Goal: Transaction & Acquisition: Purchase product/service

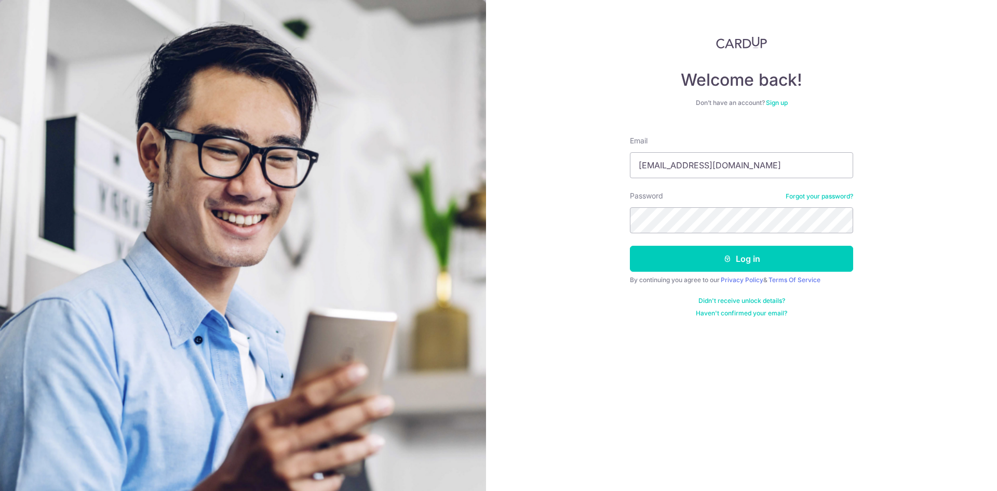
type input "[EMAIL_ADDRESS][DOMAIN_NAME]"
click at [630, 246] on button "Log in" at bounding box center [741, 259] width 223 height 26
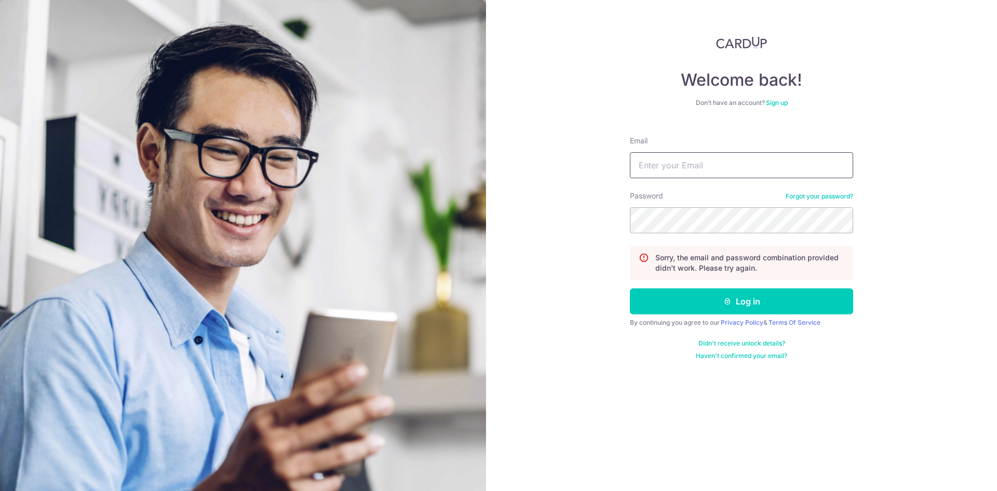
click at [675, 175] on input "Email" at bounding box center [741, 165] width 223 height 26
type input "hui.scorpio@gmail.com"
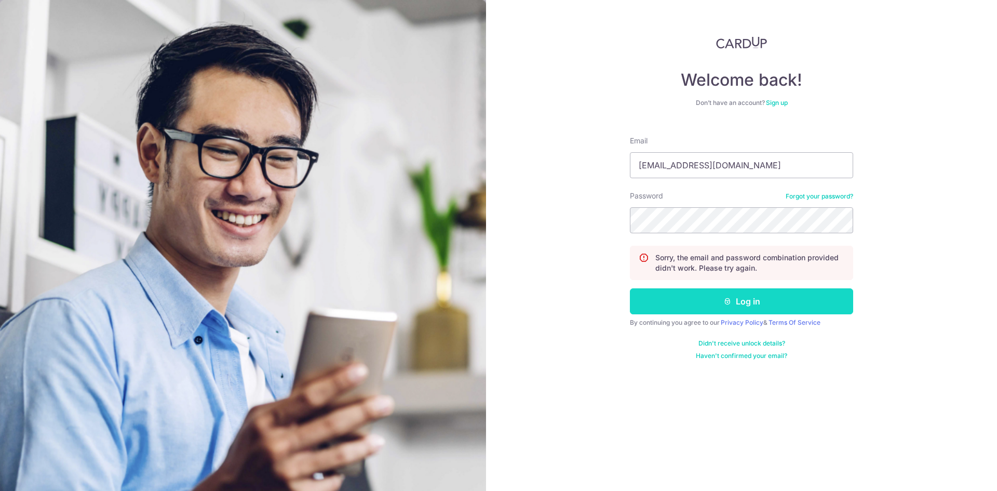
click at [790, 308] on button "Log in" at bounding box center [741, 301] width 223 height 26
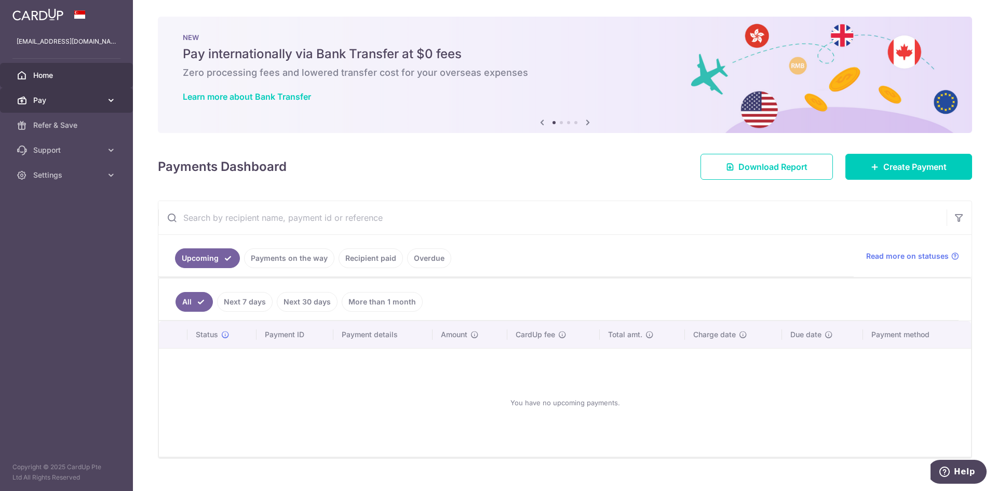
click at [110, 97] on icon at bounding box center [111, 100] width 10 height 10
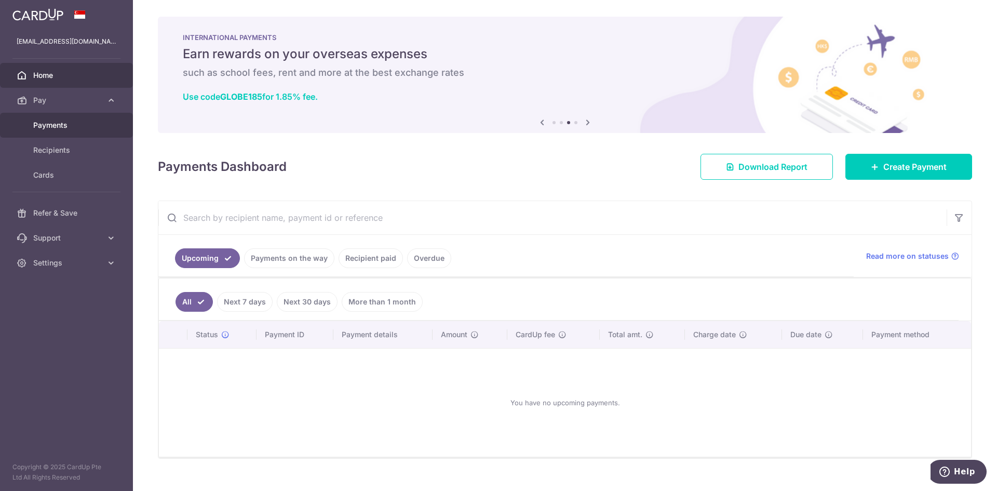
click at [80, 132] on link "Payments" at bounding box center [66, 125] width 133 height 25
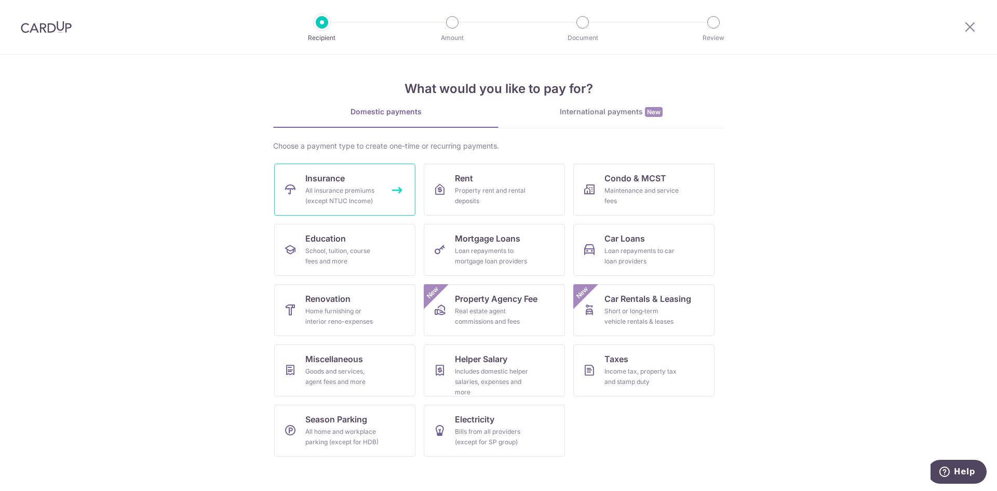
click at [363, 190] on div "All insurance premiums (except NTUC Income)" at bounding box center [342, 195] width 75 height 21
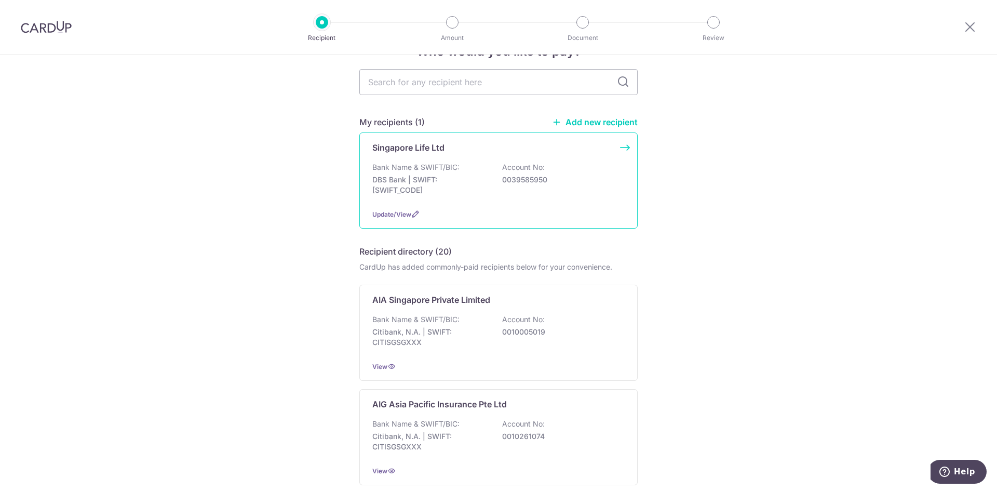
scroll to position [52, 0]
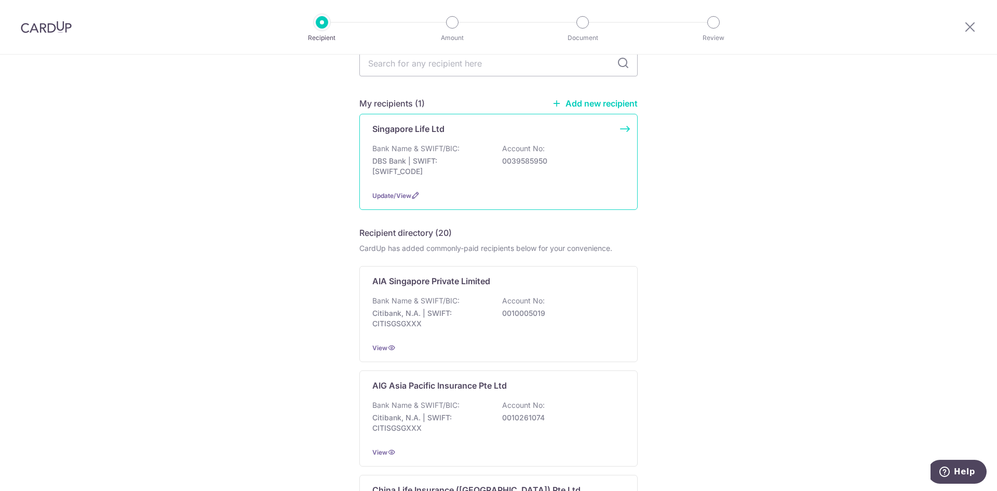
click at [518, 150] on p "Account No:" at bounding box center [523, 148] width 43 height 10
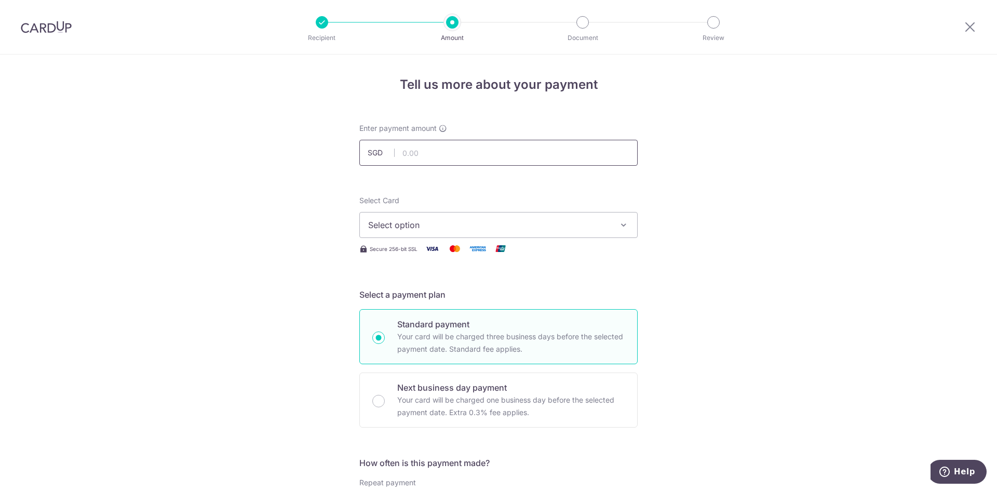
click at [544, 151] on input "text" at bounding box center [499, 153] width 278 height 26
click at [464, 157] on input "text" at bounding box center [499, 153] width 278 height 26
type input "9,163.00"
click at [448, 219] on span "Select option" at bounding box center [489, 225] width 242 height 12
click at [456, 304] on span "**** 9359" at bounding box center [498, 299] width 261 height 12
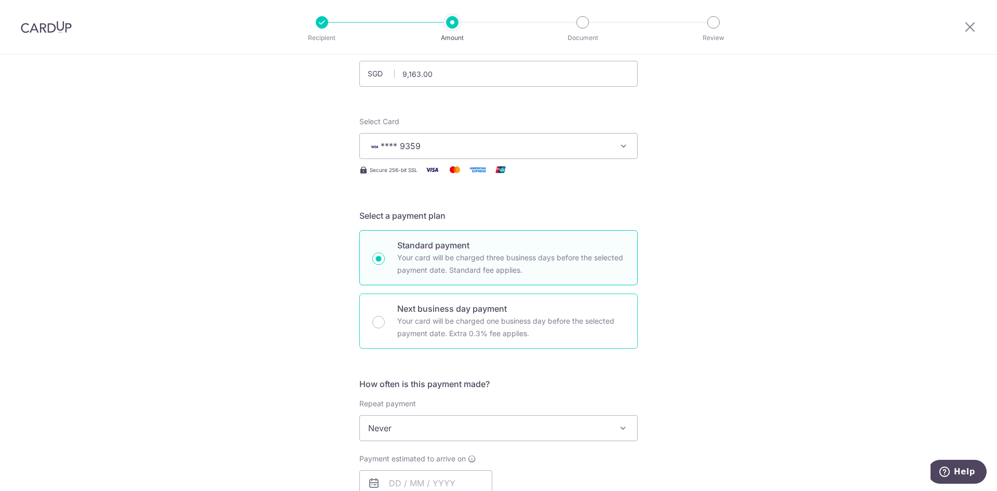
scroll to position [104, 0]
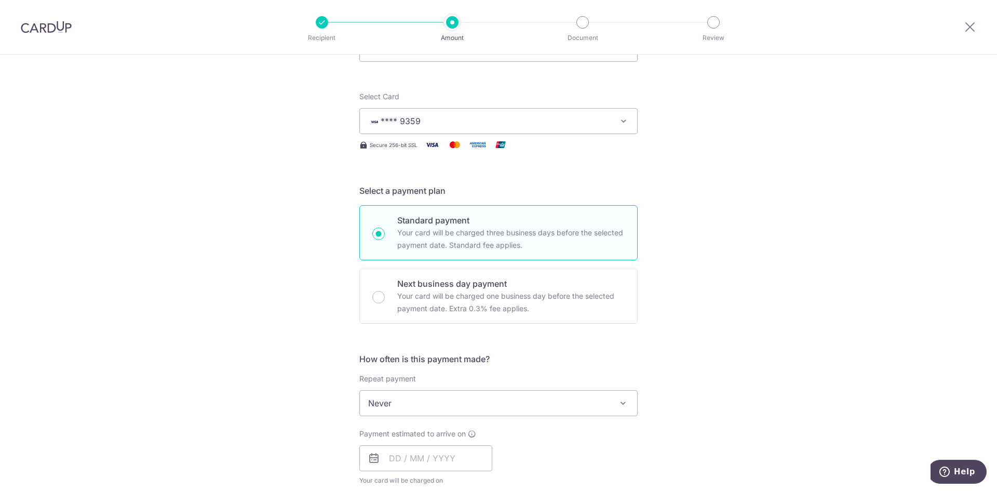
click at [553, 409] on span "Never" at bounding box center [498, 403] width 277 height 25
click at [717, 396] on div "Tell us more about your payment Enter payment amount SGD 9,163.00 9163.00 Selec…" at bounding box center [498, 421] width 997 height 940
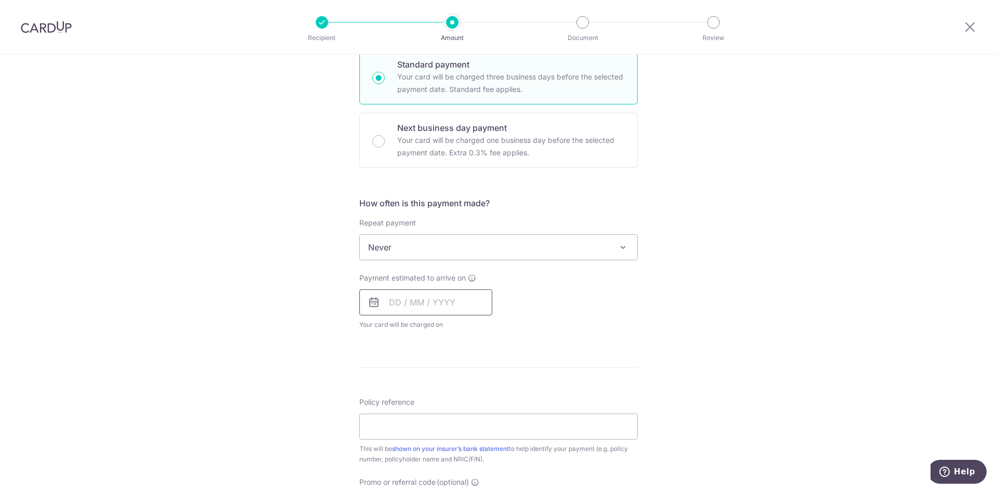
click at [451, 305] on input "text" at bounding box center [426, 302] width 133 height 26
click at [589, 360] on form "Enter payment amount SGD 9,163.00 9163.00 Select Card **** 9359 Add credit card…" at bounding box center [499, 274] width 278 height 822
click at [385, 306] on input "text" at bounding box center [426, 302] width 133 height 26
click at [422, 440] on link "21" at bounding box center [422, 438] width 17 height 17
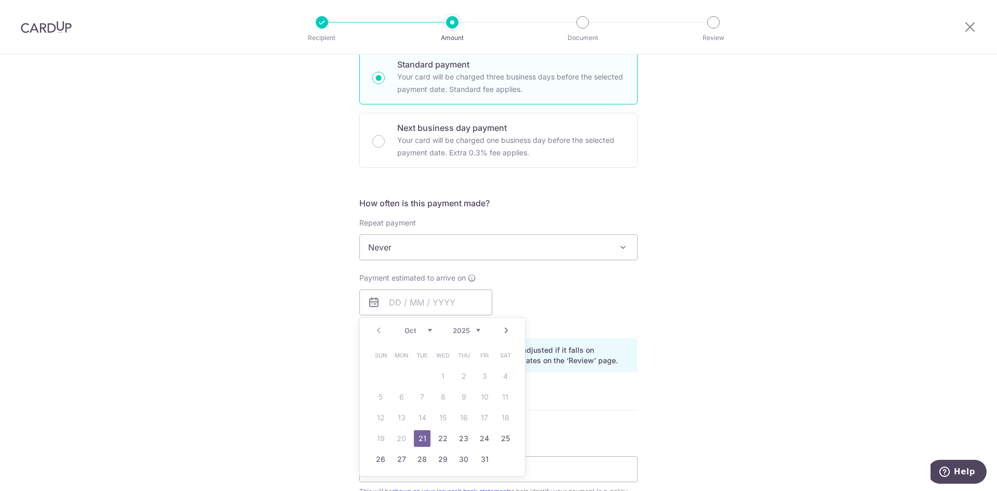
type input "[DATE]"
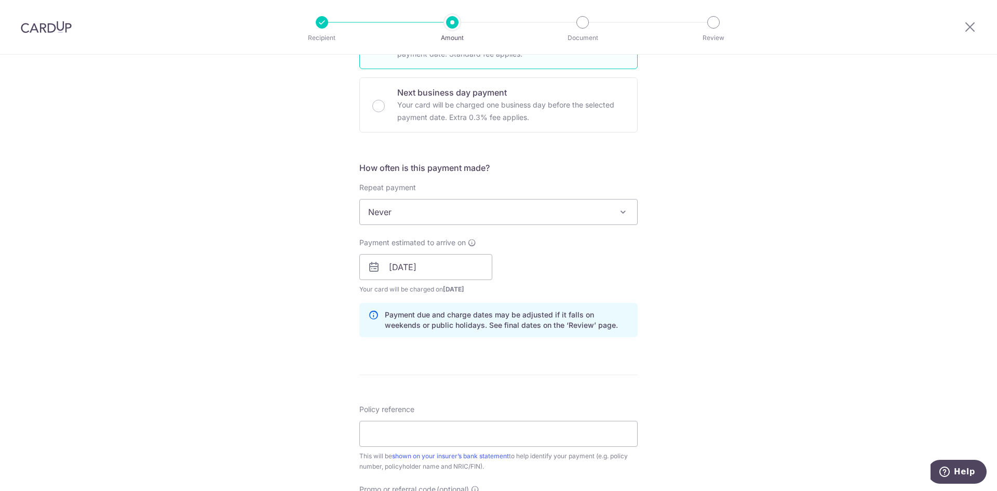
scroll to position [312, 0]
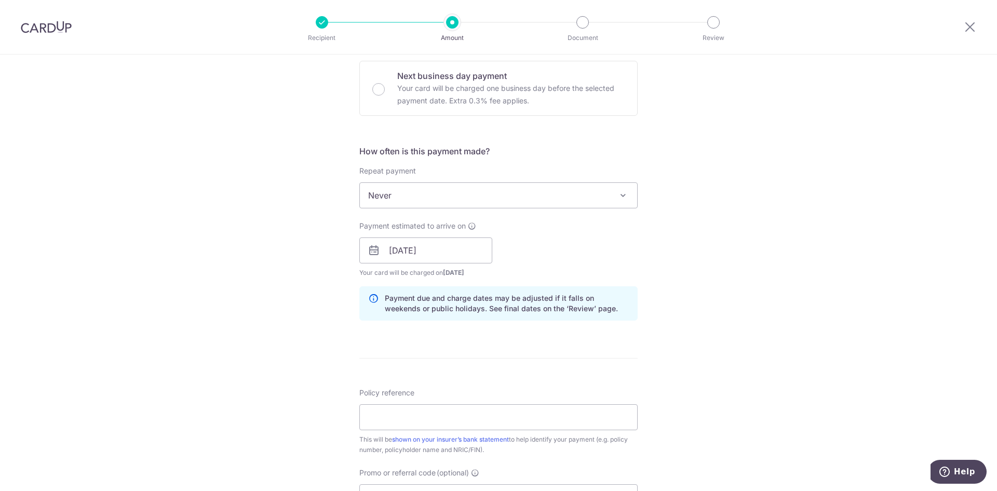
click at [528, 360] on form "Enter payment amount SGD 9,163.00 9163.00 Select Card **** 9359 Add credit card…" at bounding box center [499, 243] width 278 height 865
click at [497, 423] on input "Policy reference" at bounding box center [499, 417] width 278 height 26
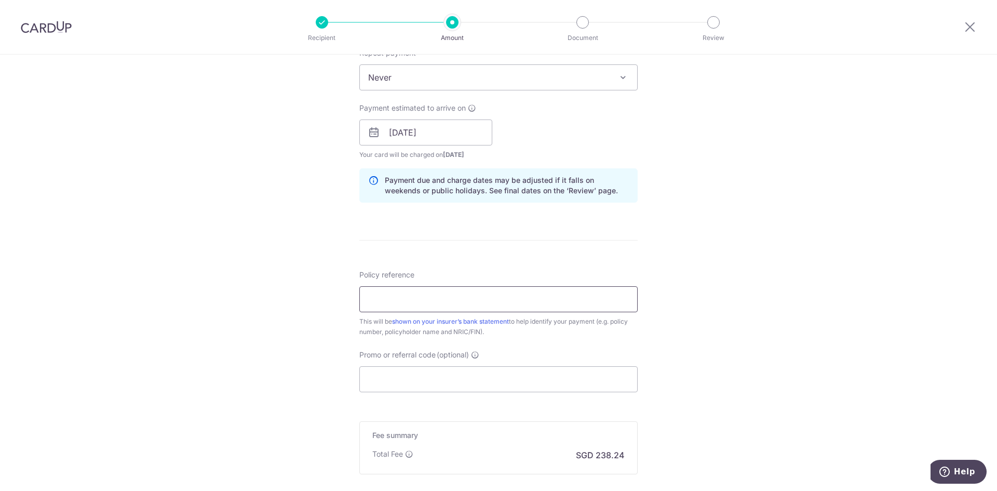
scroll to position [468, 0]
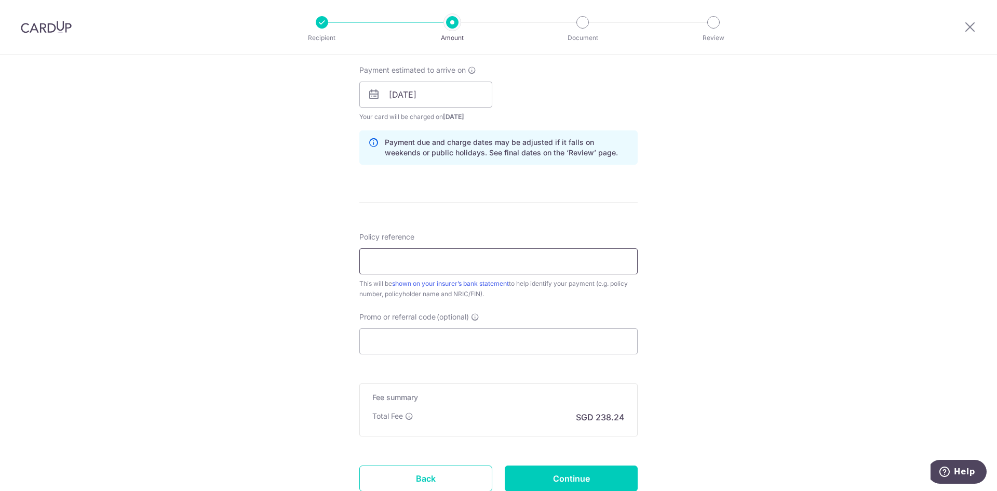
click at [419, 256] on input "Policy reference" at bounding box center [499, 261] width 278 height 26
click at [449, 260] on input "Policy reference" at bounding box center [499, 261] width 278 height 26
click at [477, 263] on input "Policy reference" at bounding box center [499, 261] width 278 height 26
type input "28556170 & 28556184 & Lim Mooi Keow"
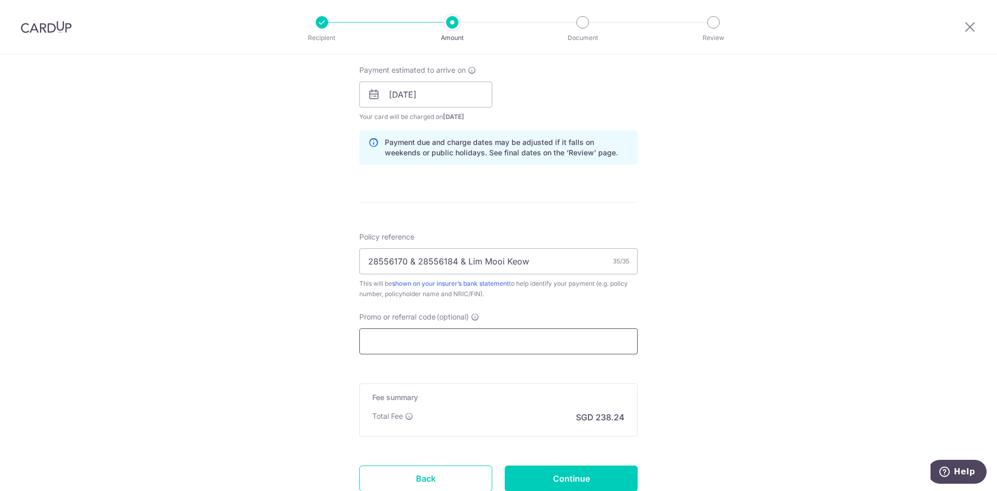
click at [470, 345] on input "Promo or referral code (optional)" at bounding box center [499, 341] width 278 height 26
click at [400, 348] on input "Promo or referral code (optional)" at bounding box center [499, 341] width 278 height 26
paste input "OFF225"
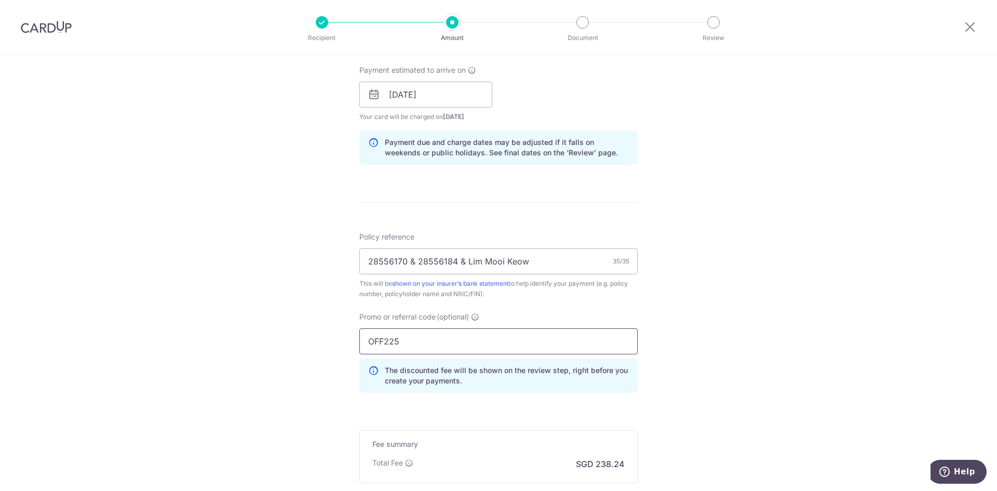
type input "OFF225"
click at [760, 334] on div "Tell us more about your payment Enter payment amount SGD 9,163.00 9163.00 Selec…" at bounding box center [498, 101] width 997 height 1029
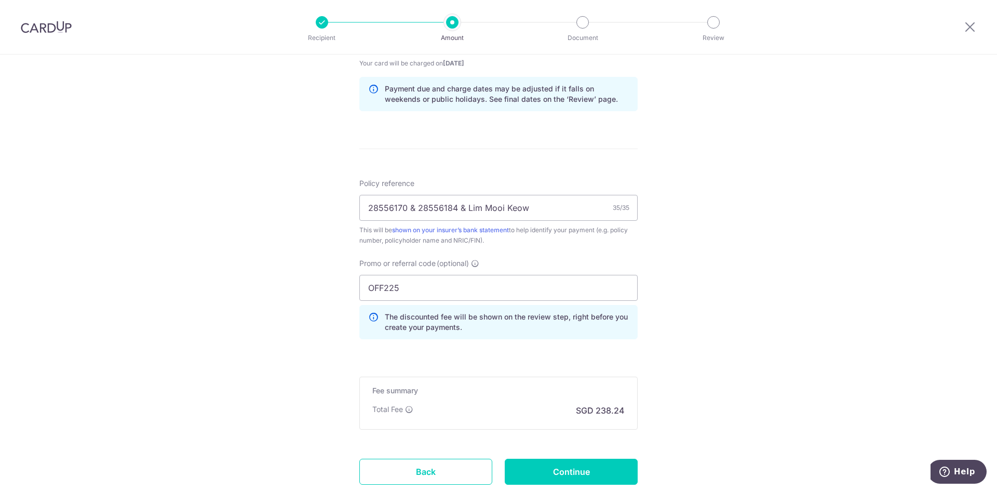
scroll to position [593, 0]
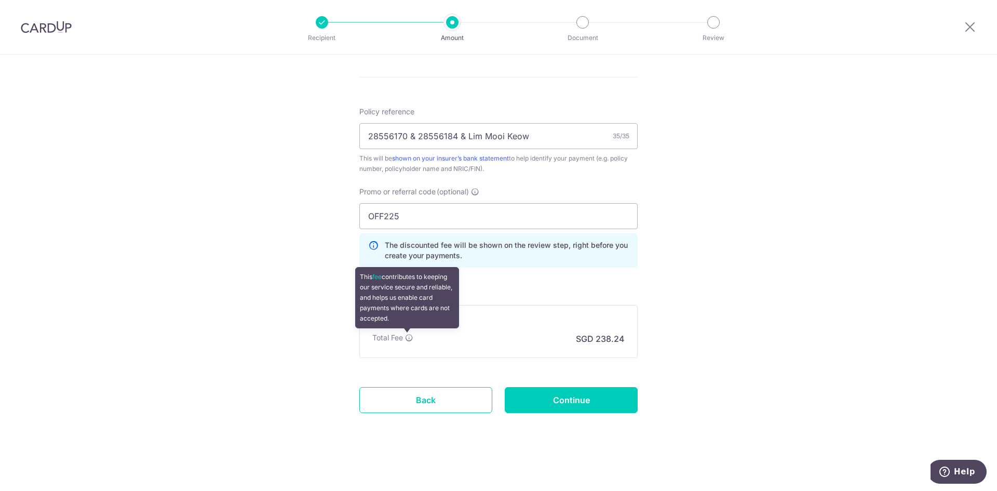
click at [405, 340] on icon at bounding box center [409, 338] width 8 height 8
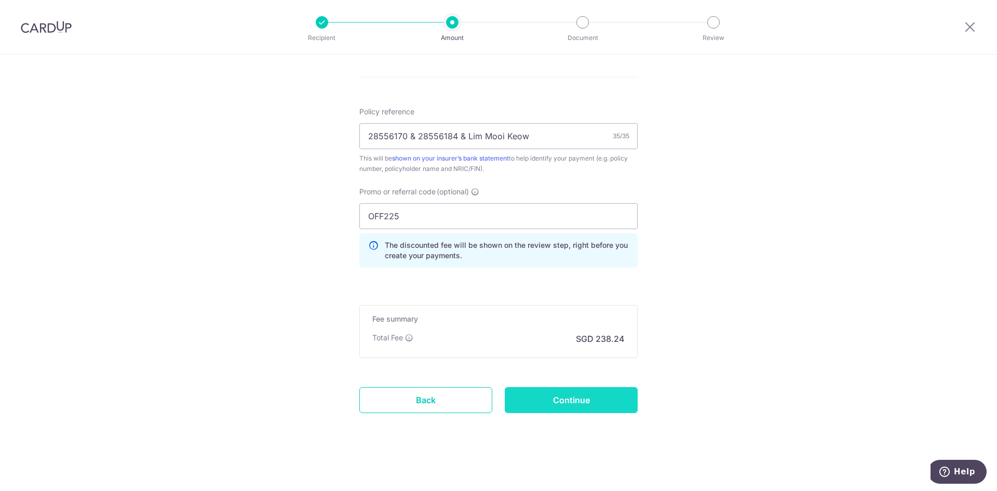
click at [616, 407] on input "Continue" at bounding box center [571, 400] width 133 height 26
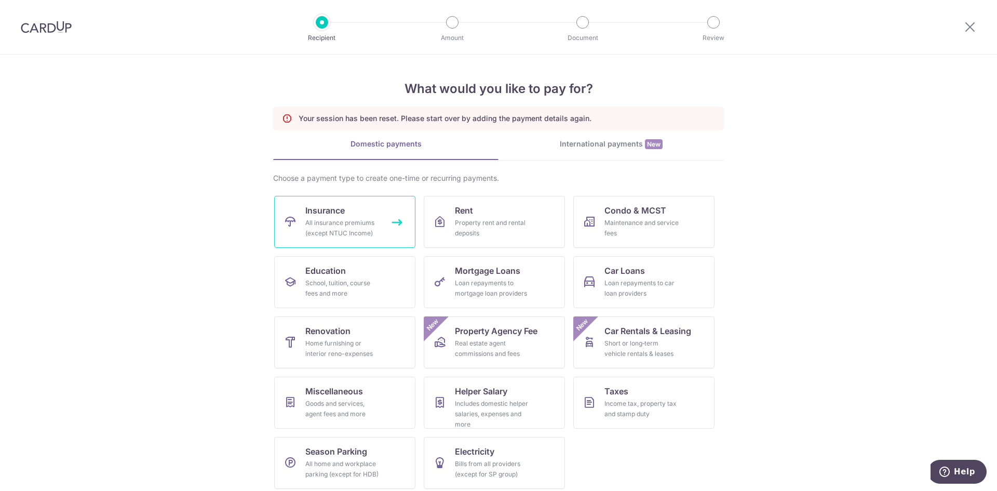
click at [353, 225] on div "All insurance premiums (except NTUC Income)" at bounding box center [342, 228] width 75 height 21
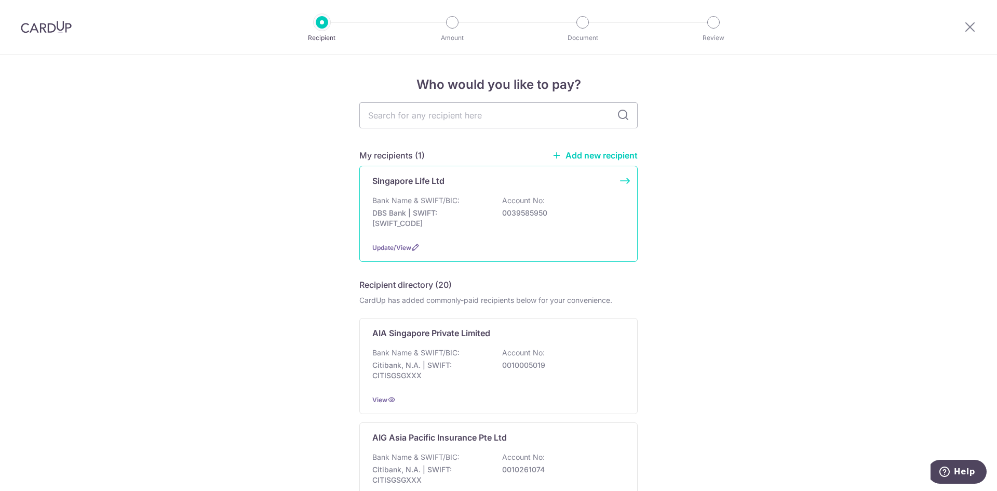
click at [498, 202] on div "Bank Name & SWIFT/BIC: DBS Bank | SWIFT: [SWIFT_CODE] Account No: 0039585950" at bounding box center [498, 214] width 252 height 38
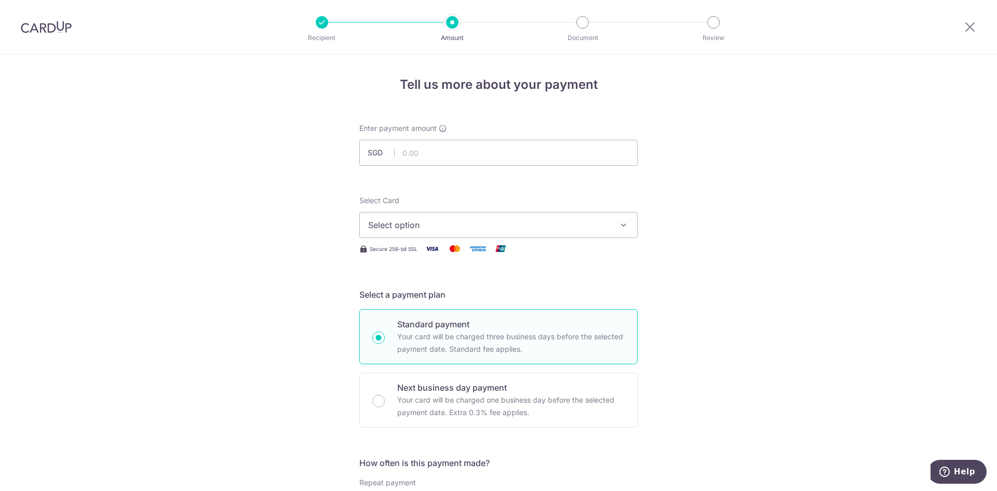
click at [457, 138] on div "Enter payment amount SGD" at bounding box center [499, 144] width 278 height 43
click at [460, 149] on input "text" at bounding box center [499, 153] width 278 height 26
type input "9,163.00"
click at [478, 216] on button "Select option" at bounding box center [499, 225] width 278 height 26
click at [473, 303] on span "**** 9359" at bounding box center [498, 299] width 261 height 12
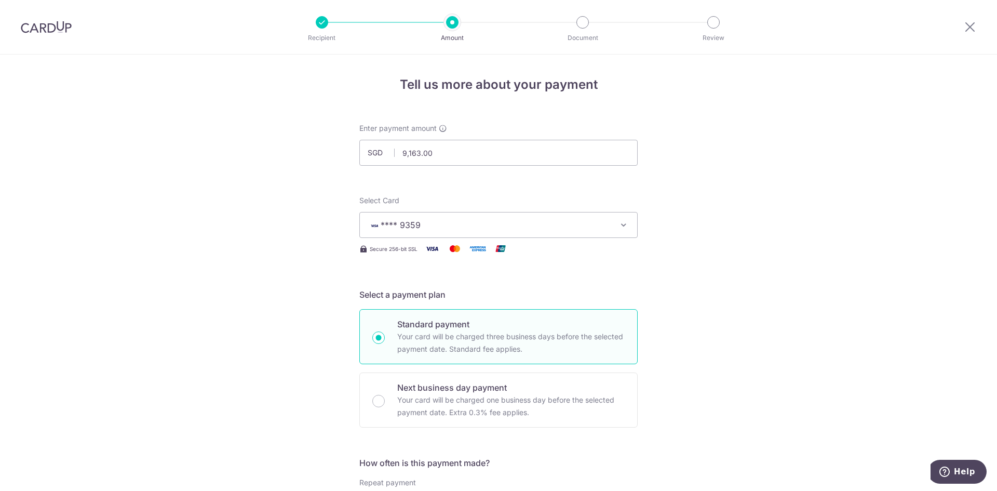
scroll to position [208, 0]
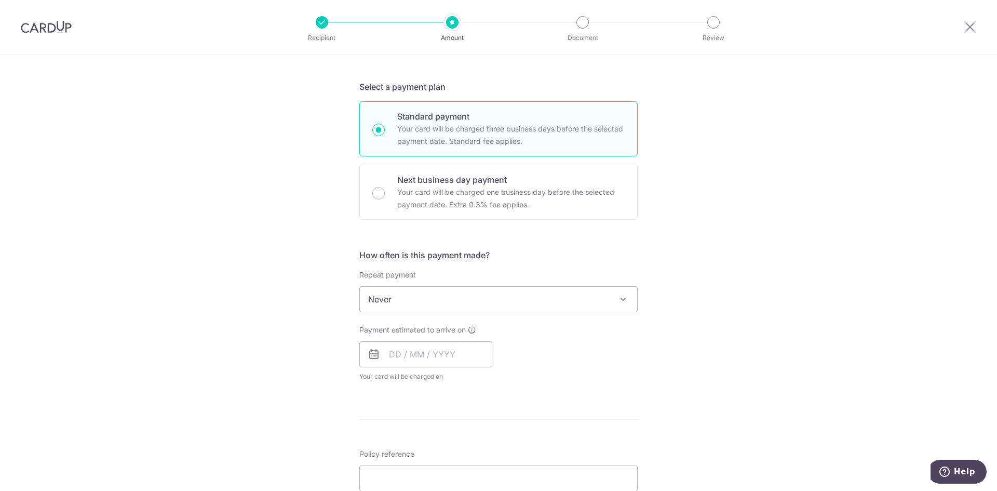
click at [453, 298] on span "Never" at bounding box center [498, 299] width 277 height 25
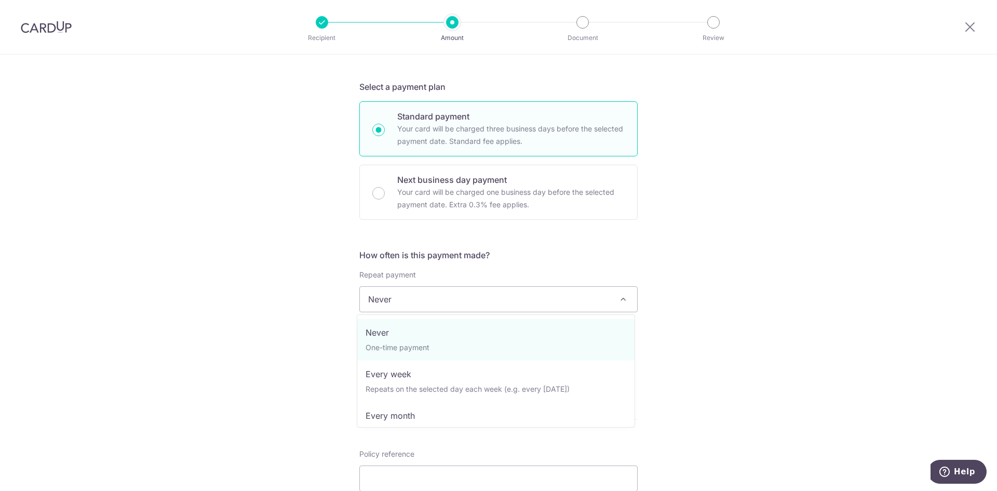
click at [776, 288] on div "Tell us more about your payment Enter payment amount SGD 9,163.00 9163.00 Selec…" at bounding box center [498, 317] width 997 height 940
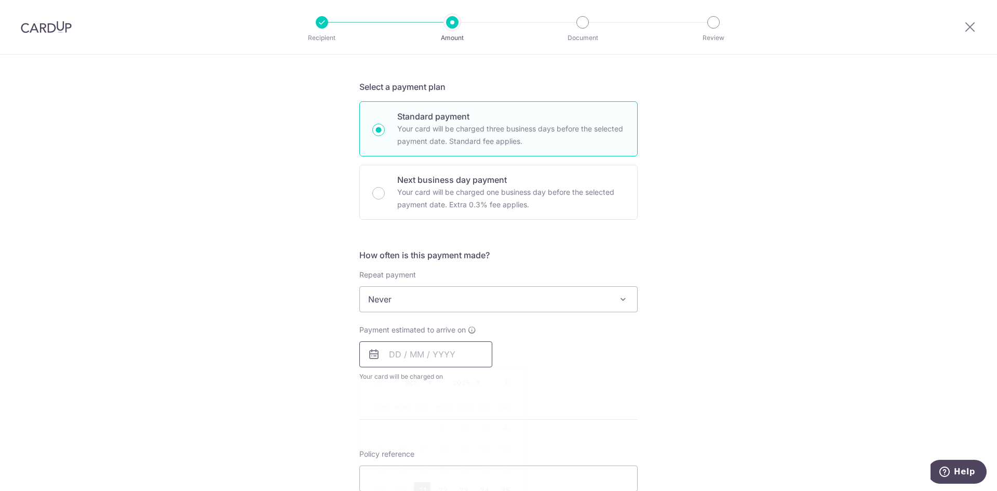
click at [443, 354] on input "text" at bounding box center [426, 354] width 133 height 26
click at [418, 488] on link "21" at bounding box center [422, 490] width 17 height 17
type input "[DATE]"
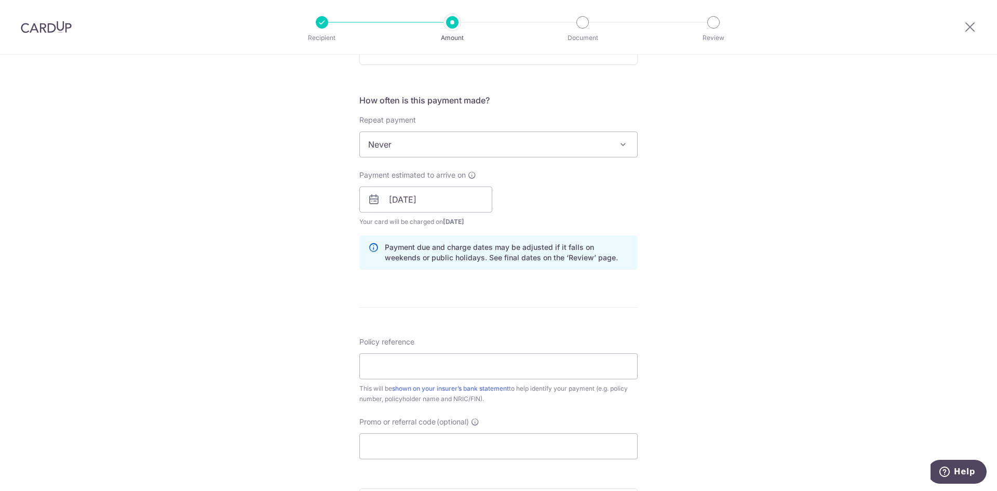
scroll to position [364, 0]
click at [479, 369] on input "Policy reference" at bounding box center [499, 365] width 278 height 26
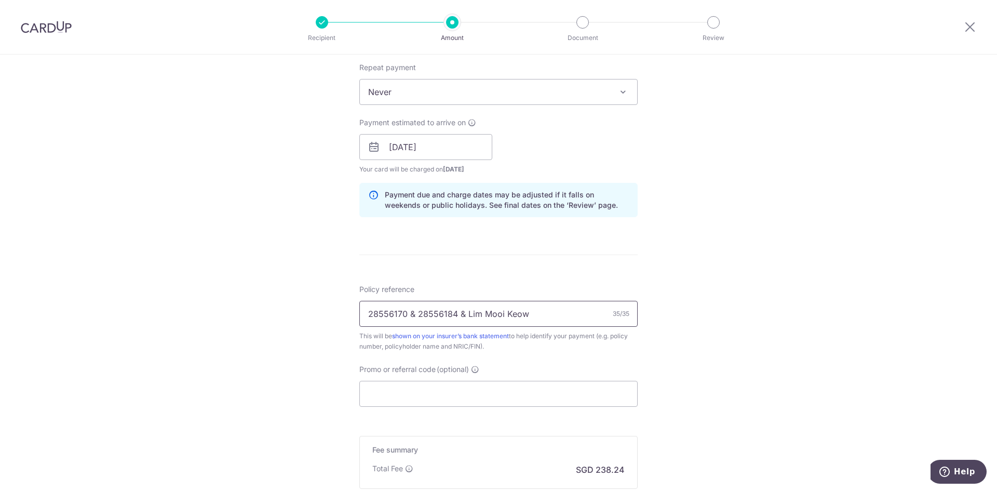
scroll to position [520, 0]
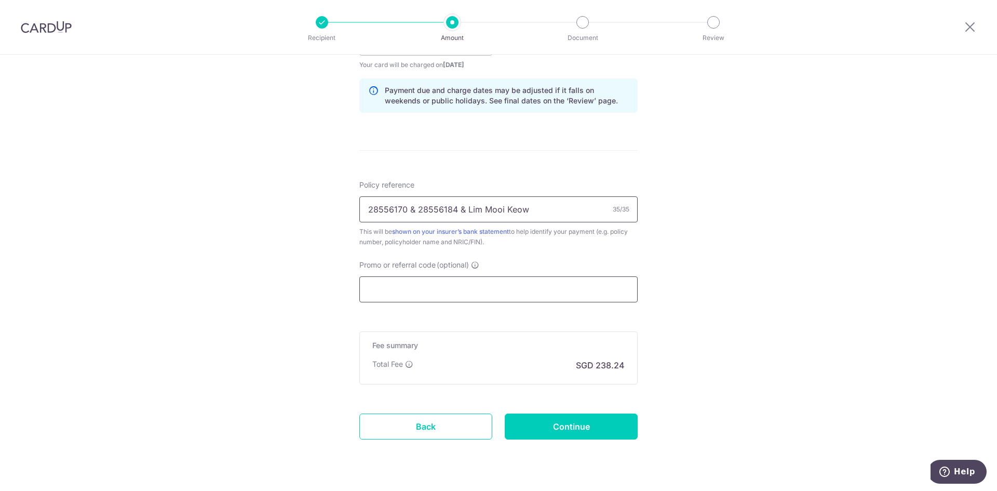
type input "28556170 & 28556184 & Lim Mooi Keow"
click at [467, 294] on input "Promo or referral code (optional)" at bounding box center [499, 289] width 278 height 26
paste input "OFF225"
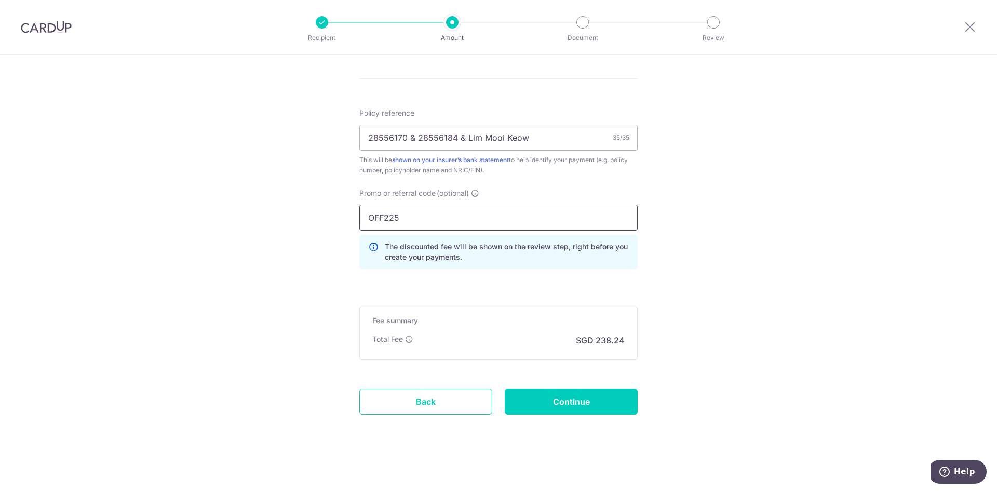
scroll to position [593, 0]
type input "OFF225"
click at [547, 396] on input "Continue" at bounding box center [571, 400] width 133 height 26
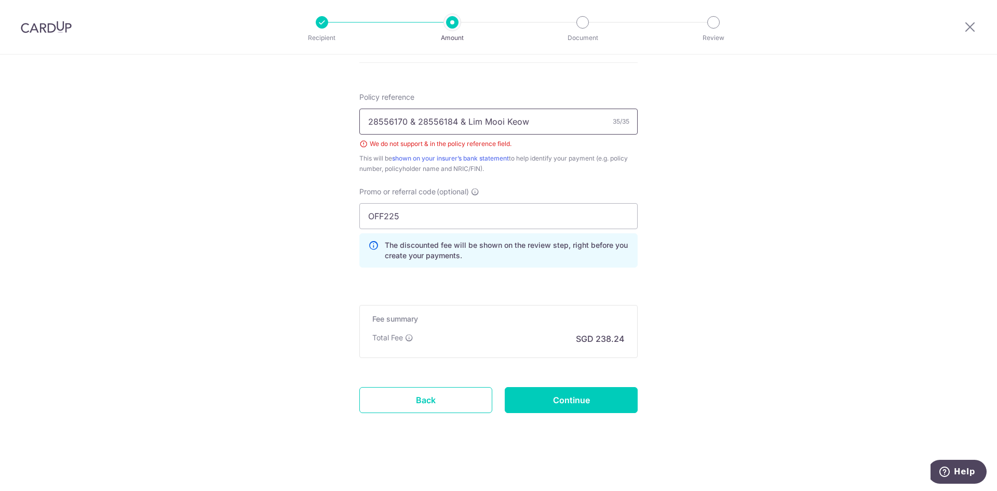
click at [411, 123] on input "28556170 & 28556184 & Lim Mooi Keow" at bounding box center [499, 122] width 278 height 26
click at [457, 121] on input "28556170 28556184 & Lim Mooi Keow" at bounding box center [499, 122] width 278 height 26
click at [406, 121] on input "28556170 28556184, [PERSON_NAME]" at bounding box center [499, 122] width 278 height 26
type input "28556170, 28556184, [PERSON_NAME]"
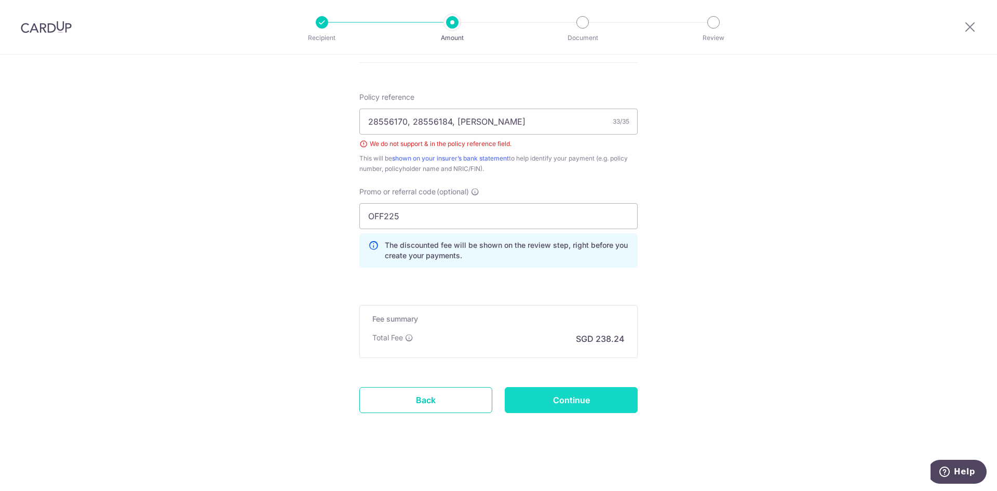
click at [596, 403] on input "Continue" at bounding box center [571, 400] width 133 height 26
click at [406, 123] on input "28556170, 28556184, Lim Mooi Keow" at bounding box center [499, 122] width 278 height 26
drag, startPoint x: 531, startPoint y: 122, endPoint x: 458, endPoint y: 121, distance: 73.3
click at [458, 121] on input "28556170 an 28556184, Lim Mooi Keow" at bounding box center [499, 122] width 278 height 26
click at [415, 123] on input "28556170 an 28556184" at bounding box center [499, 122] width 278 height 26
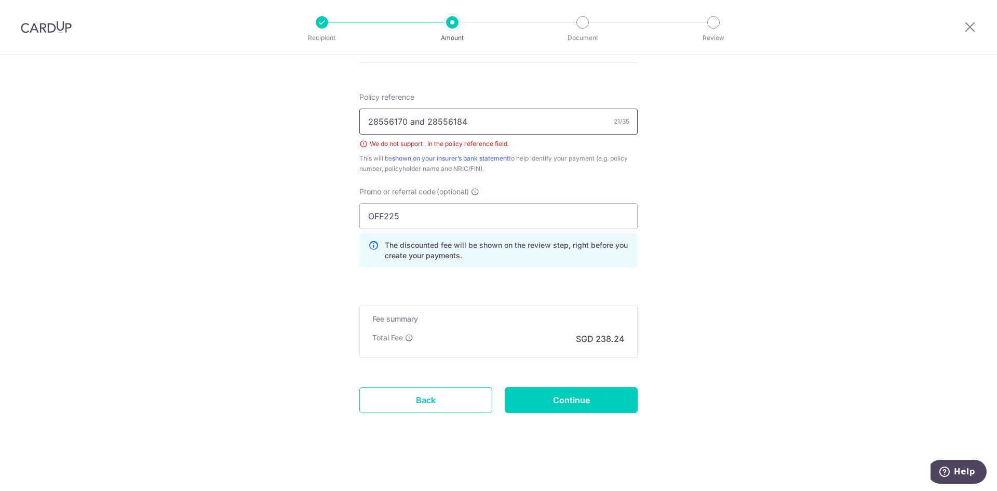
type input "28556170 and 28556184"
click at [603, 411] on input "Continue" at bounding box center [571, 400] width 133 height 26
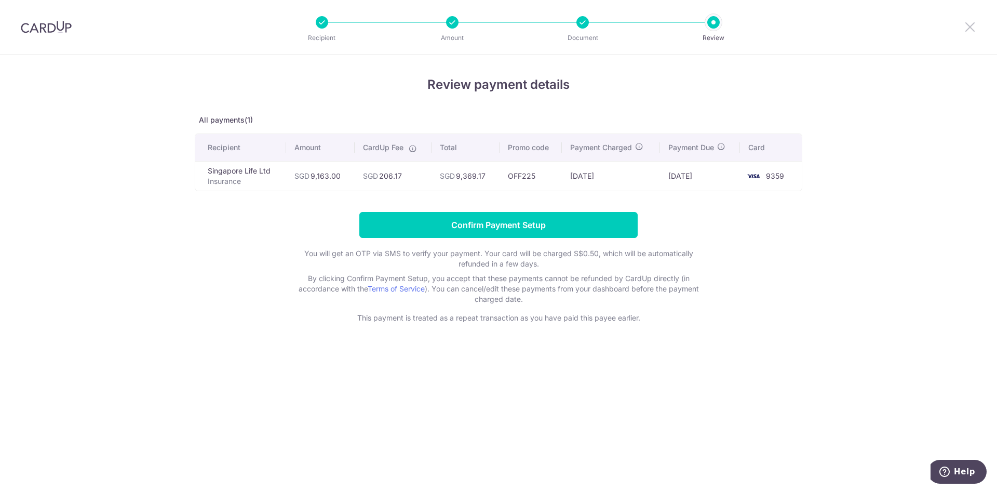
click at [974, 26] on icon at bounding box center [970, 26] width 12 height 13
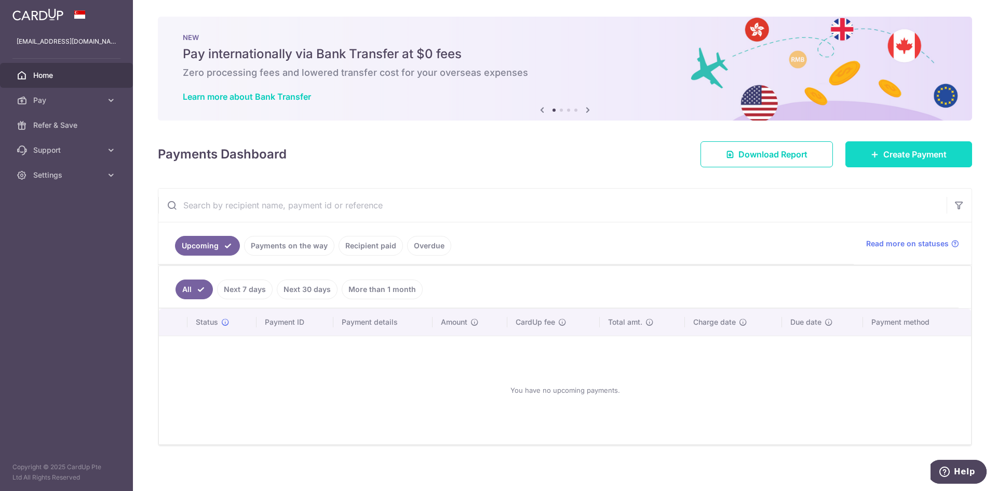
click at [887, 163] on link "Create Payment" at bounding box center [909, 154] width 127 height 26
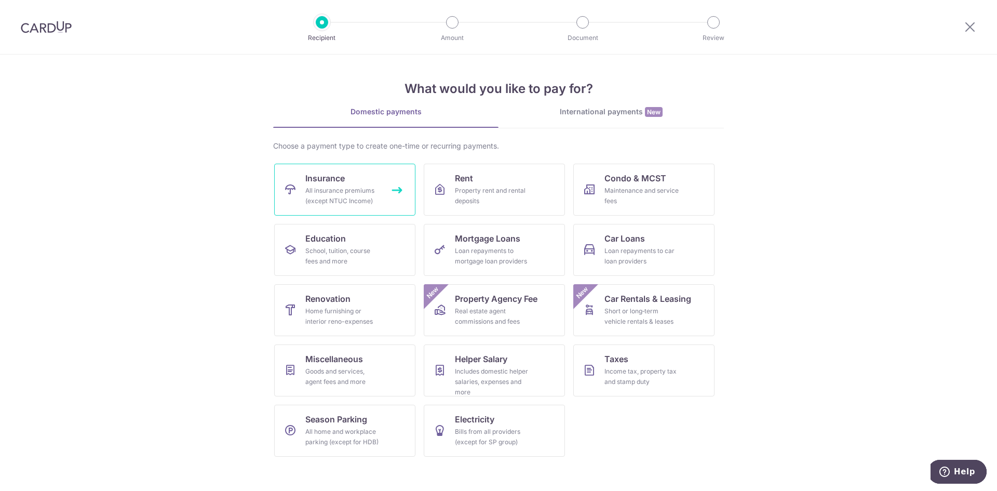
click at [354, 189] on div "All insurance premiums (except NTUC Income)" at bounding box center [342, 195] width 75 height 21
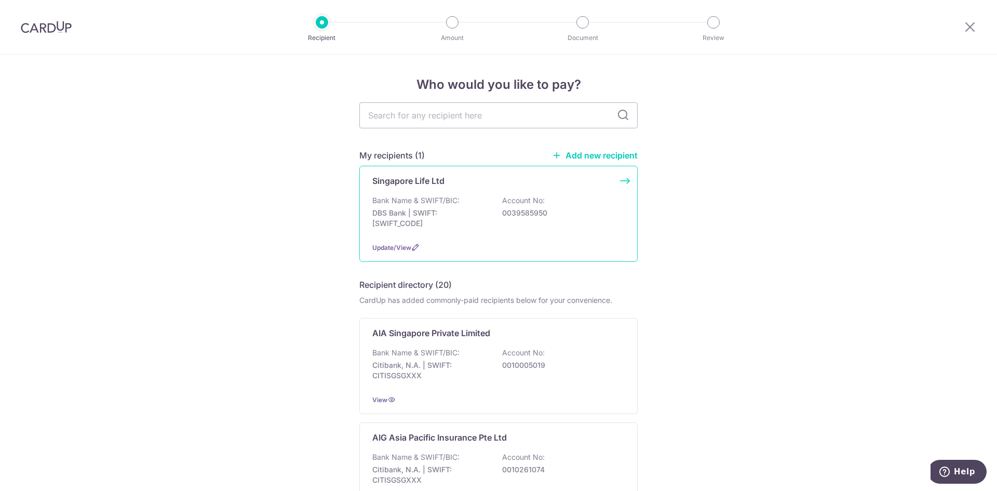
click at [491, 219] on div "Bank Name & SWIFT/BIC: DBS Bank | SWIFT: [SWIFT_CODE] Account No: 0039585950" at bounding box center [498, 214] width 252 height 38
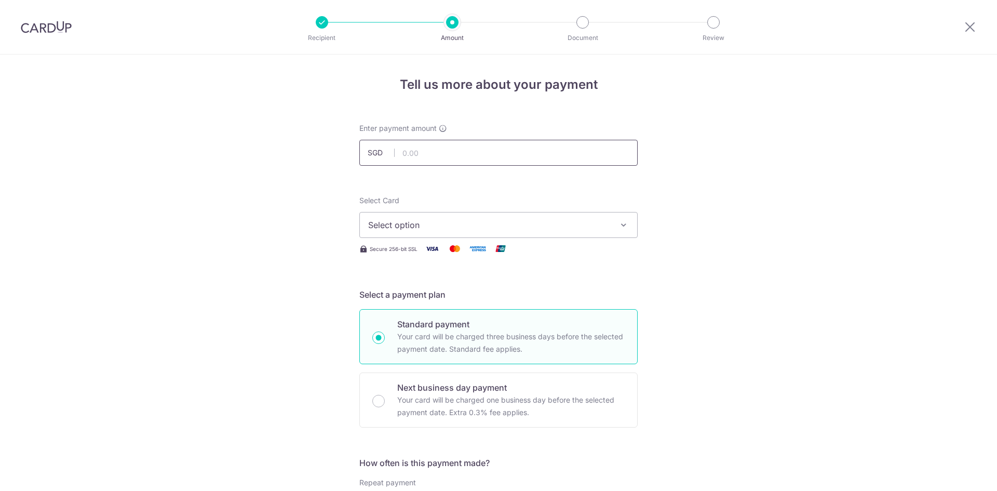
click at [473, 156] on input "text" at bounding box center [499, 153] width 278 height 26
type input "9,163.00"
click at [513, 218] on button "Select option" at bounding box center [499, 225] width 278 height 26
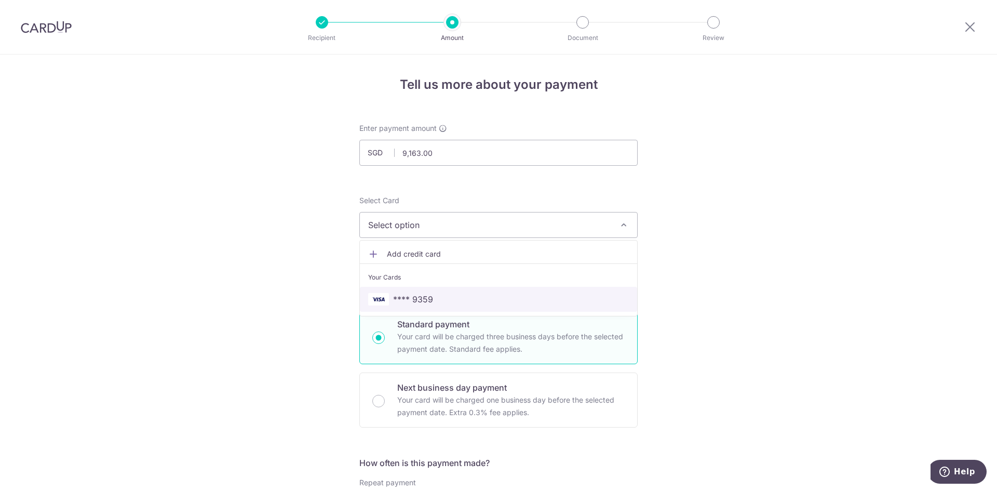
click at [504, 297] on span "**** 9359" at bounding box center [498, 299] width 261 height 12
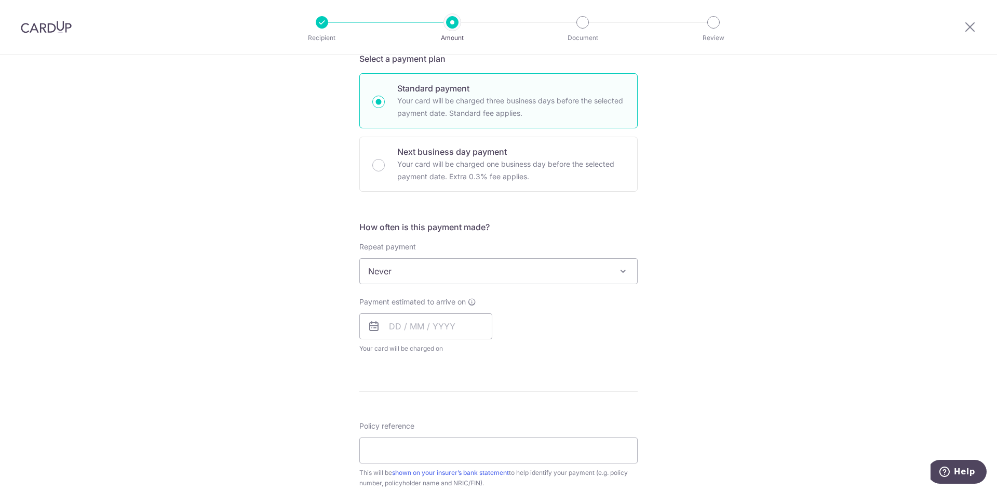
scroll to position [260, 0]
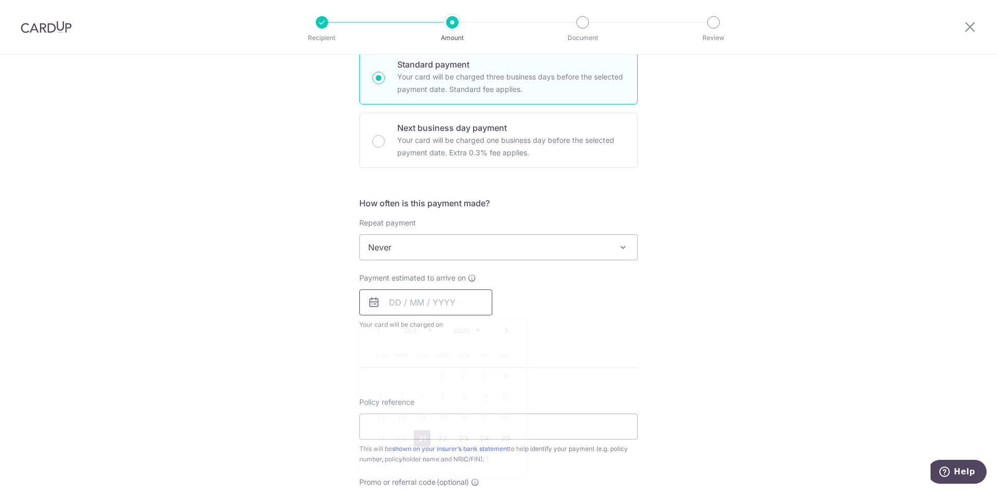
click at [431, 292] on input "text" at bounding box center [426, 302] width 133 height 26
click at [423, 435] on link "21" at bounding box center [422, 438] width 17 height 17
type input "21/10/2025"
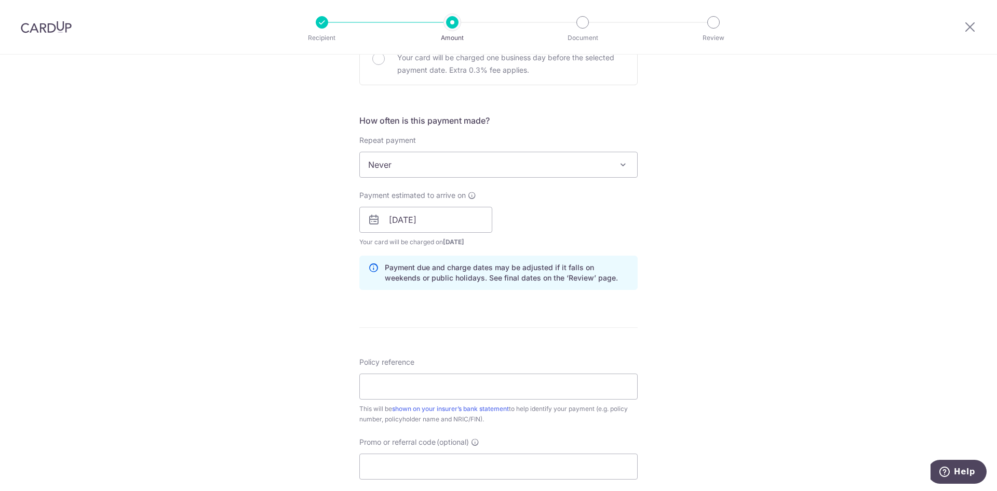
scroll to position [468, 0]
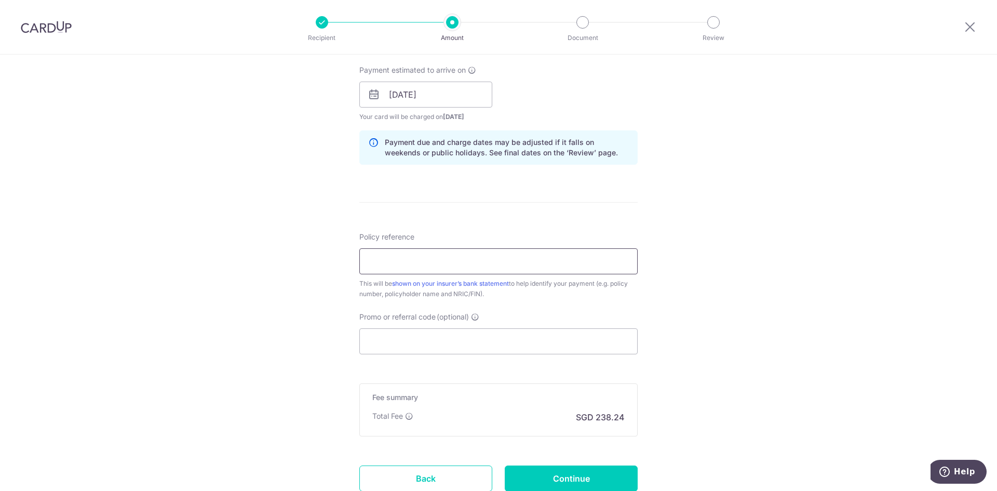
click at [437, 266] on input "Policy reference" at bounding box center [499, 261] width 278 height 26
type input "28556170 and 28556184"
click at [473, 333] on input "Promo or referral code (optional)" at bounding box center [499, 341] width 278 height 26
paste input "OFF225"
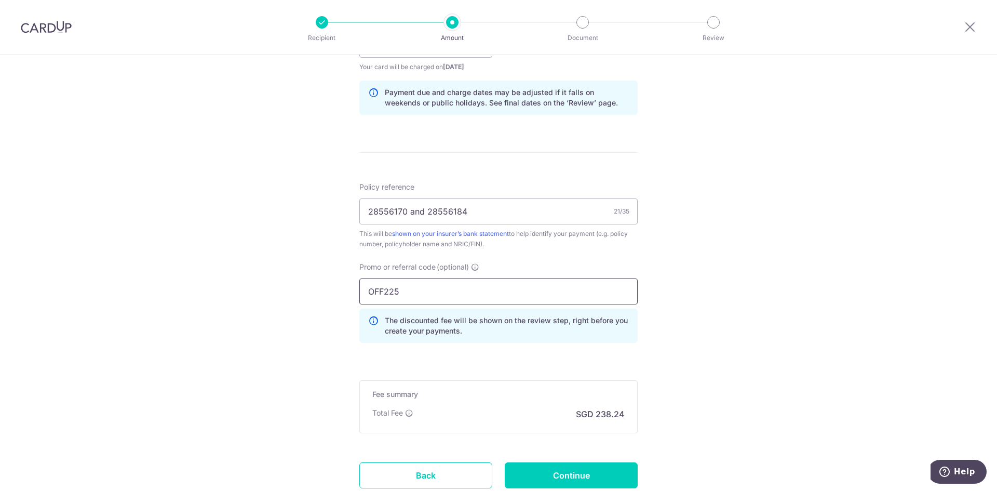
scroll to position [520, 0]
type input "OFF225"
click at [603, 473] on input "Continue" at bounding box center [571, 473] width 133 height 26
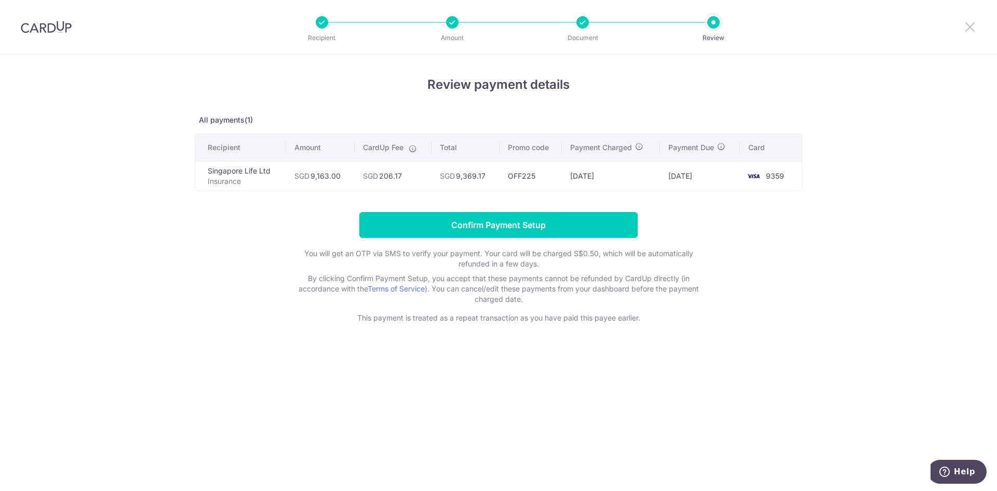
click at [969, 23] on icon at bounding box center [970, 26] width 12 height 13
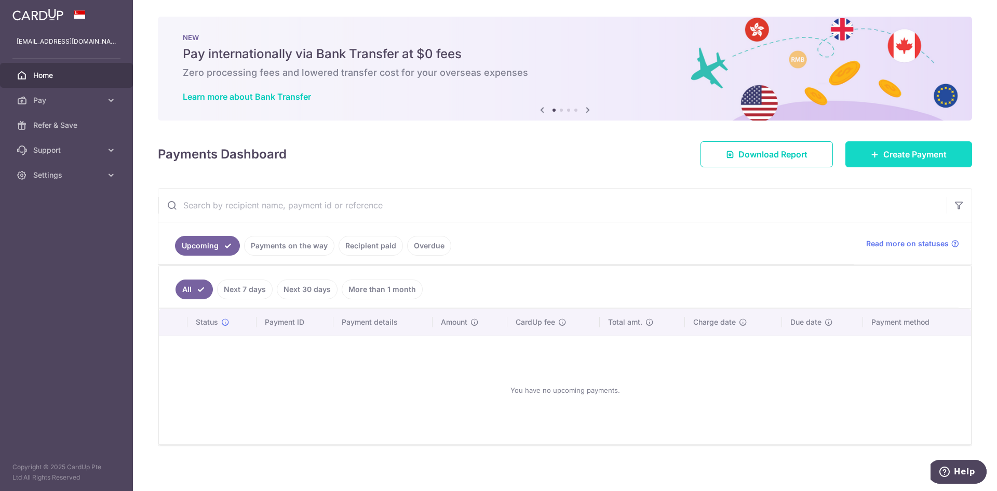
click at [949, 160] on link "Create Payment" at bounding box center [909, 154] width 127 height 26
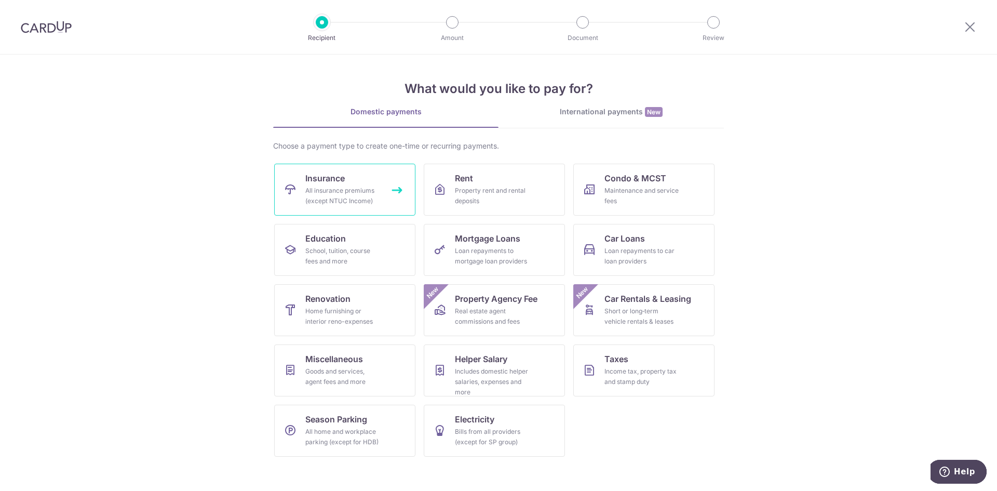
click at [378, 196] on div "All insurance premiums (except NTUC Income)" at bounding box center [342, 195] width 75 height 21
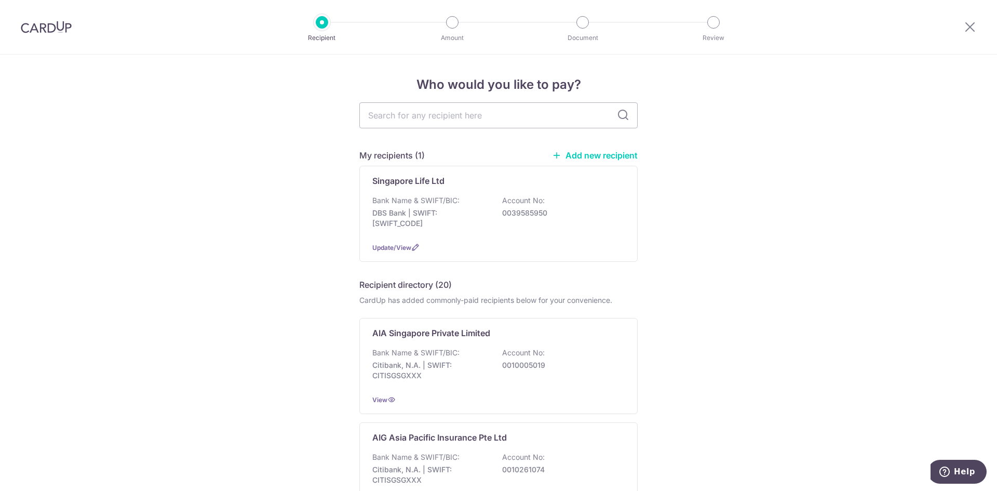
click at [584, 25] on div at bounding box center [583, 22] width 12 height 12
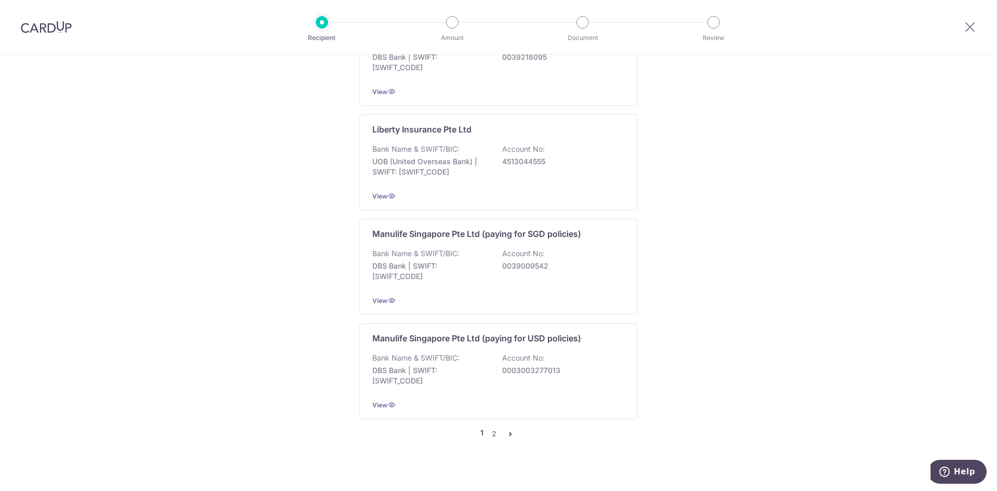
scroll to position [950, 0]
drag, startPoint x: 967, startPoint y: 466, endPoint x: 1892, endPoint y: 903, distance: 1022.3
click at [967, 466] on button "Help" at bounding box center [957, 472] width 59 height 24
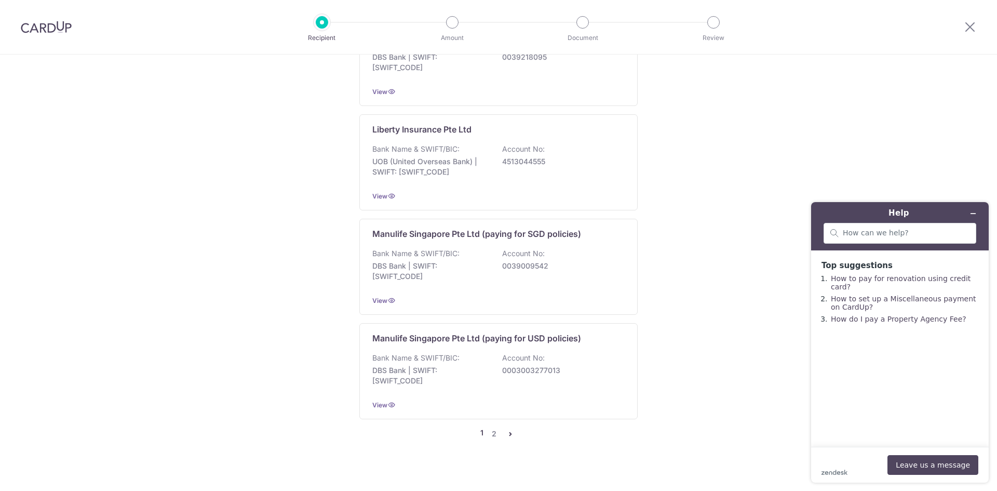
click at [456, 28] on div at bounding box center [452, 22] width 12 height 12
click at [583, 21] on div at bounding box center [583, 22] width 12 height 12
click at [976, 26] on icon at bounding box center [970, 26] width 12 height 13
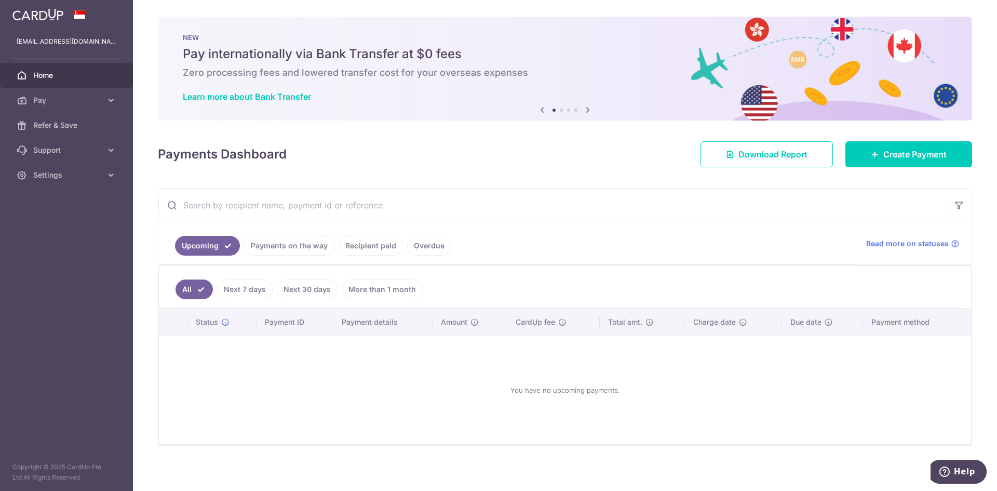
click at [358, 246] on link "Recipient paid" at bounding box center [371, 246] width 64 height 20
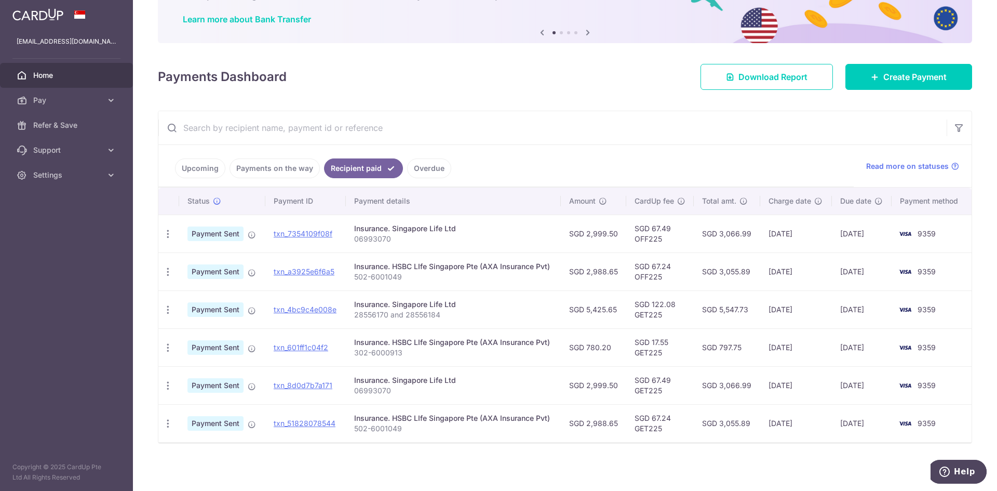
scroll to position [79, 0]
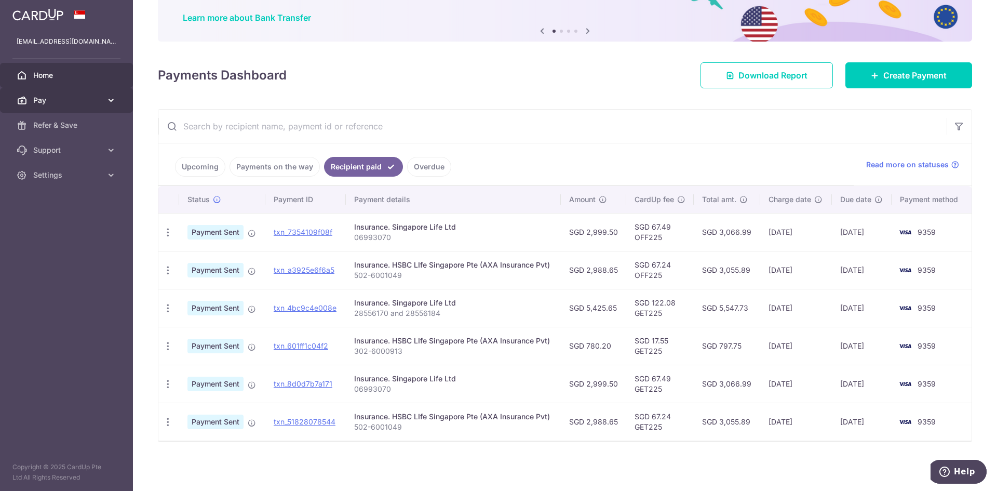
click at [96, 94] on link "Pay" at bounding box center [66, 100] width 133 height 25
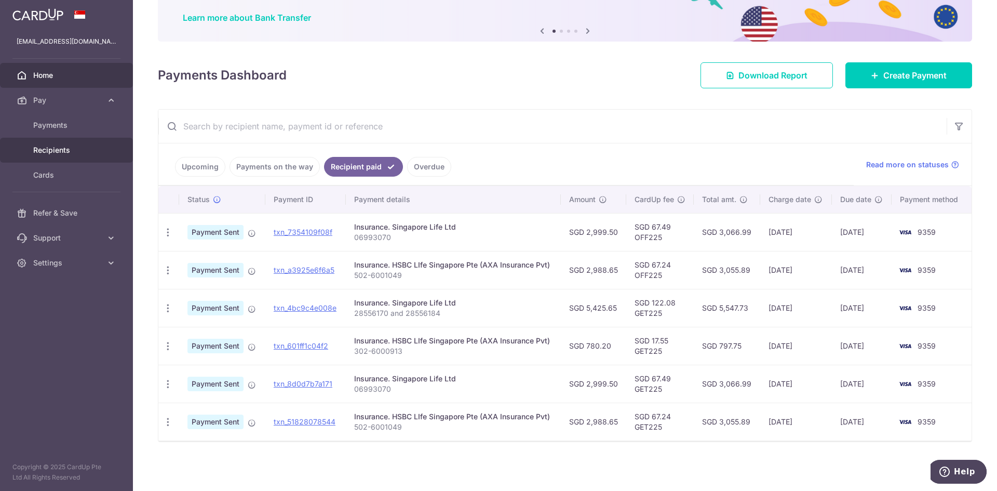
click at [90, 150] on span "Recipients" at bounding box center [67, 150] width 69 height 10
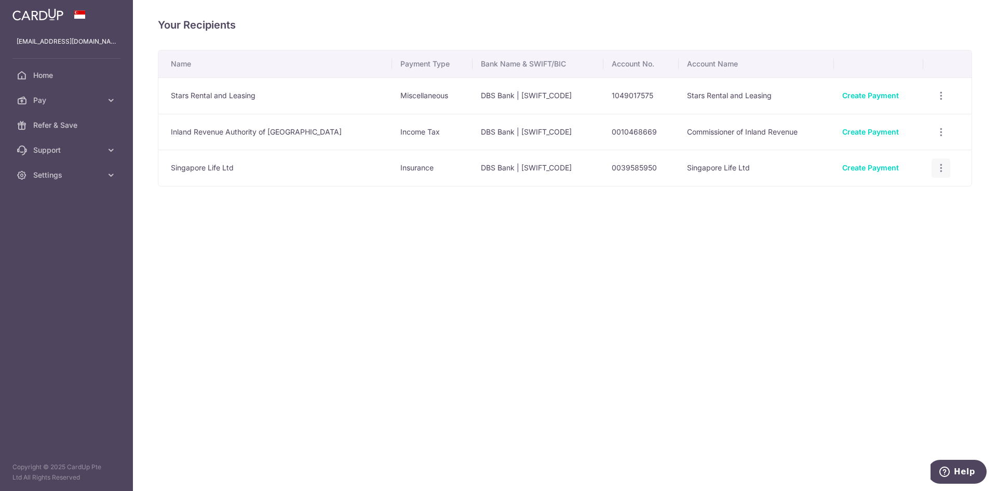
click at [933, 167] on div "View/Edit Linked Payments" at bounding box center [941, 167] width 19 height 19
click at [936, 169] on icon "button" at bounding box center [941, 168] width 11 height 11
click at [503, 303] on div "Your Recipients Name Payment Type Bank Name & SWIFT/BIC Account No. Account Nam…" at bounding box center [565, 245] width 864 height 491
click at [80, 171] on span "Settings" at bounding box center [67, 175] width 69 height 10
click at [63, 198] on span "Account" at bounding box center [67, 200] width 69 height 10
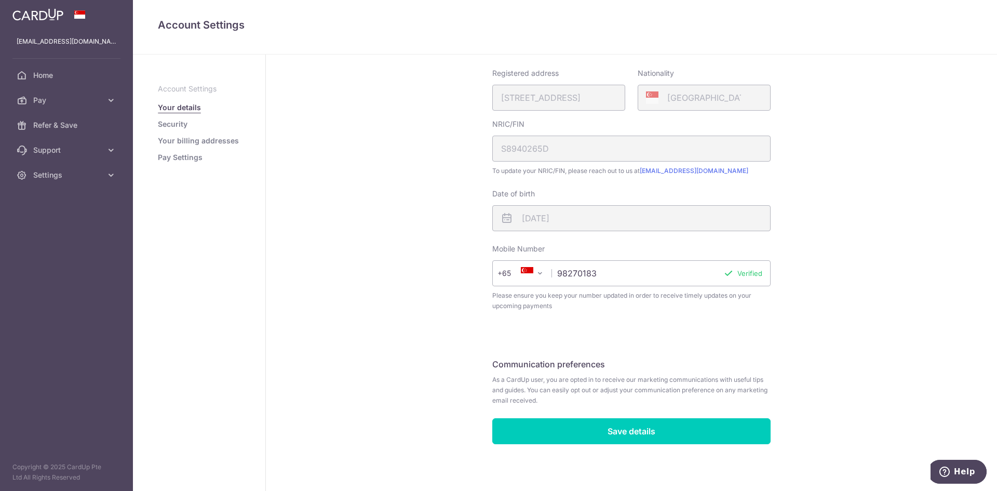
scroll to position [176, 0]
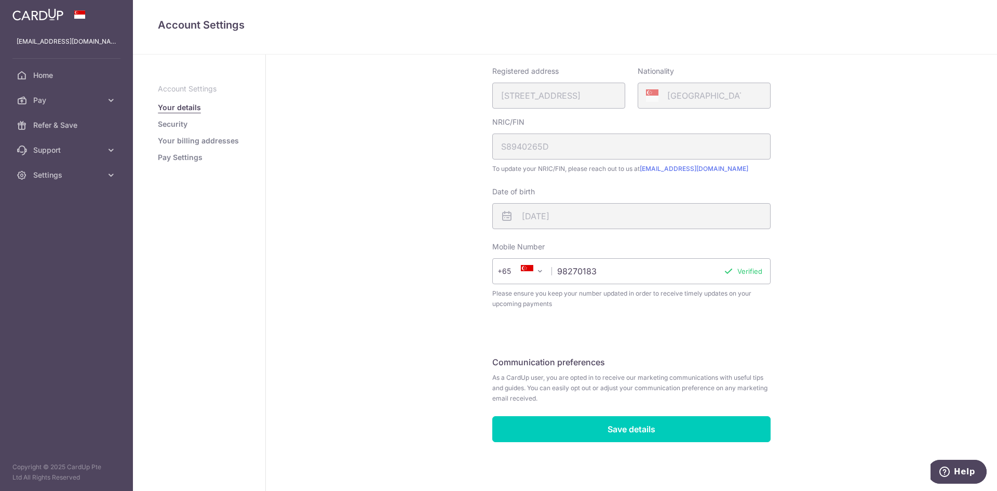
click at [193, 161] on link "Pay Settings" at bounding box center [180, 157] width 45 height 10
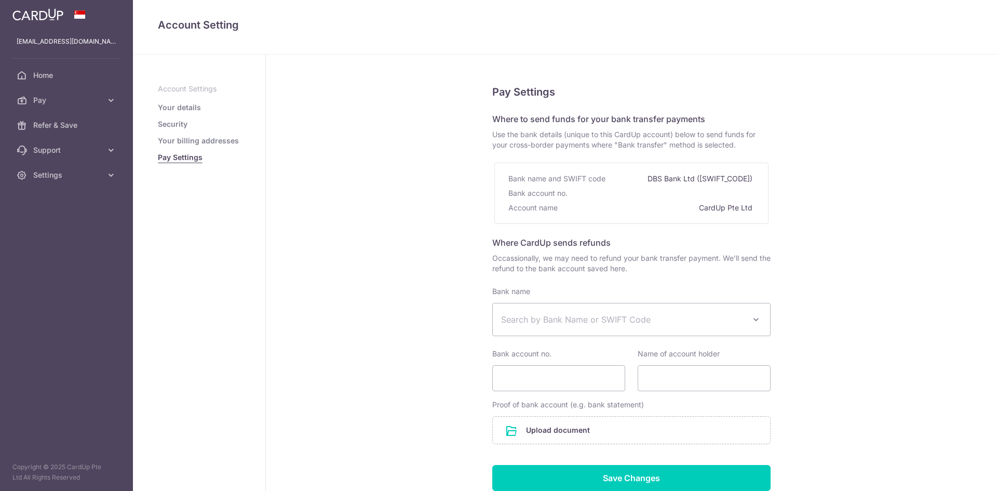
select select
click at [90, 107] on link "Pay" at bounding box center [66, 100] width 133 height 25
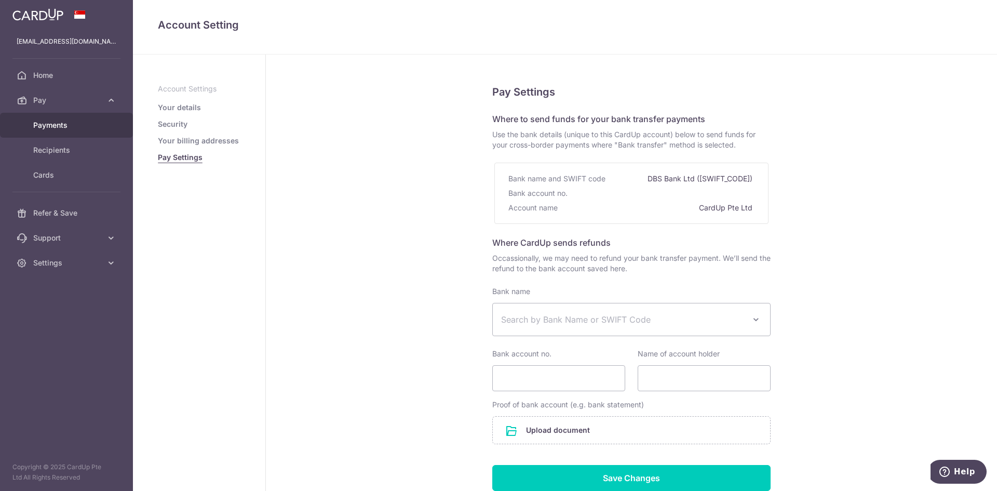
click at [87, 121] on span "Payments" at bounding box center [67, 125] width 69 height 10
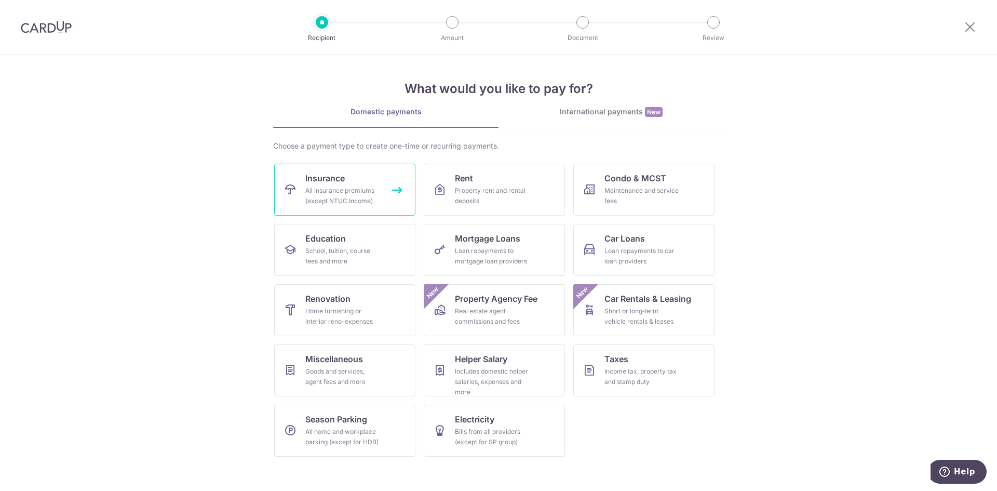
click at [365, 188] on div "All insurance premiums (except NTUC Income)" at bounding box center [342, 195] width 75 height 21
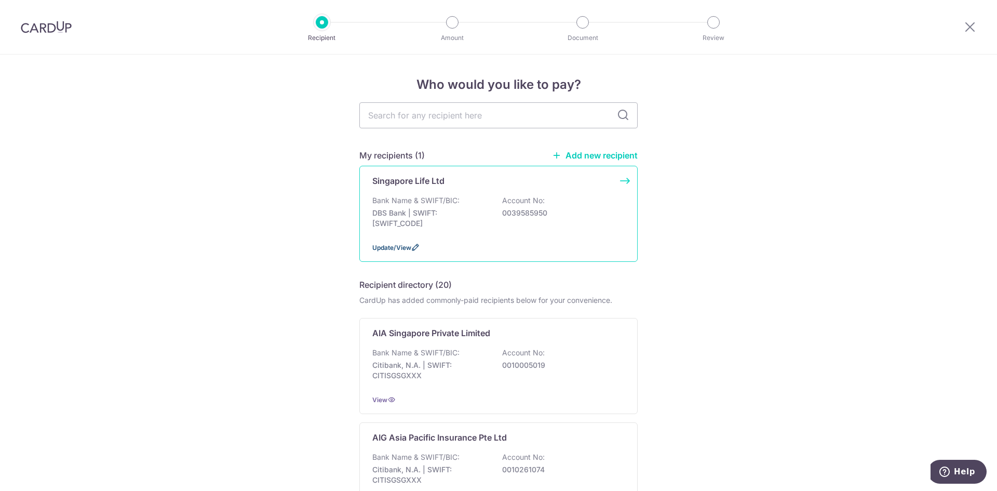
click at [401, 249] on span "Update/View" at bounding box center [391, 248] width 39 height 8
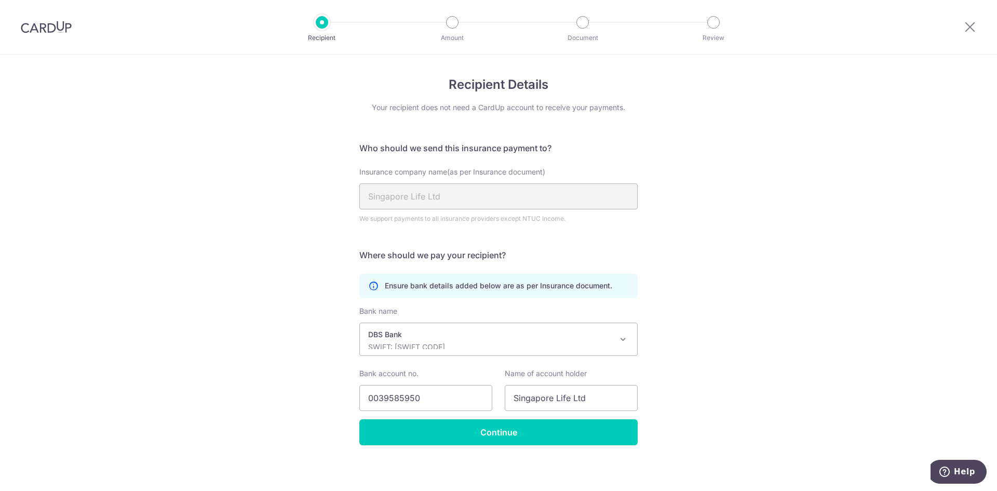
scroll to position [3, 0]
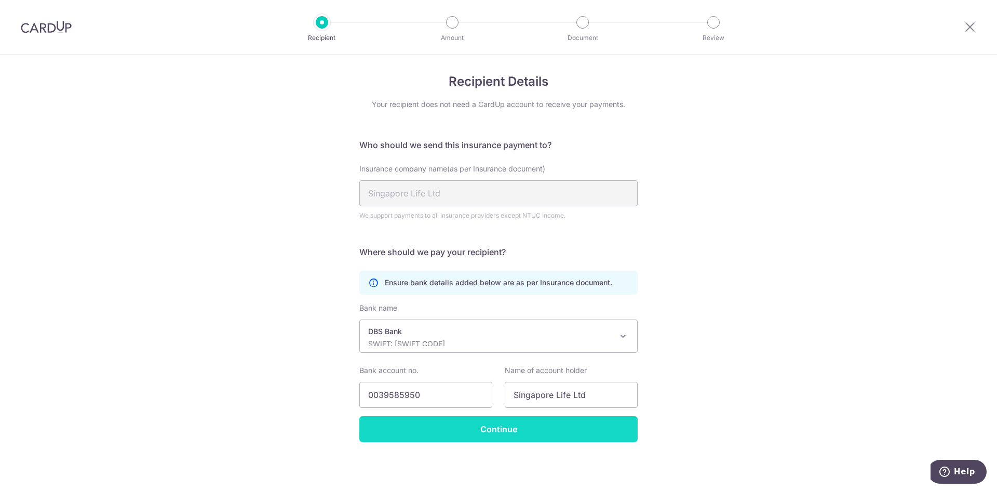
click at [607, 437] on input "Continue" at bounding box center [499, 429] width 278 height 26
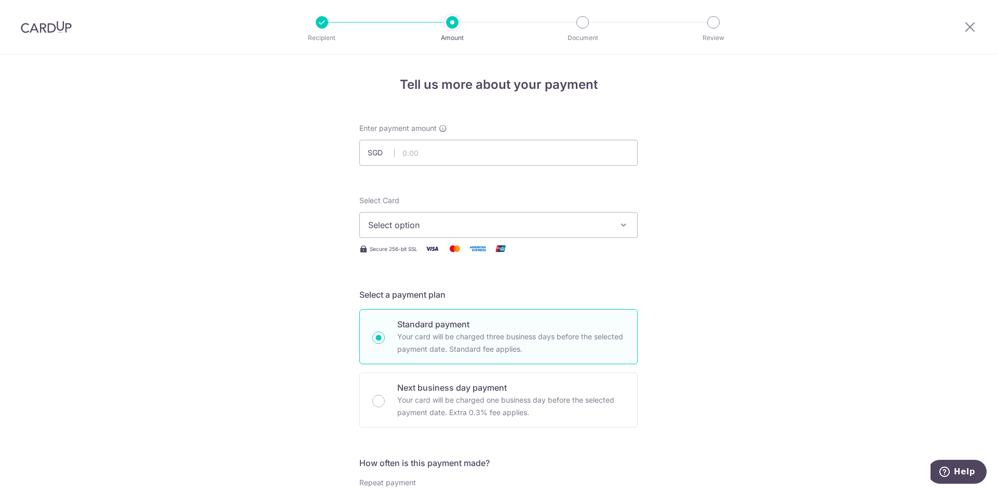
click at [605, 223] on span "Select option" at bounding box center [489, 225] width 242 height 12
click at [482, 298] on span "**** 9359" at bounding box center [498, 299] width 261 height 12
click at [454, 154] on input "text" at bounding box center [499, 153] width 278 height 26
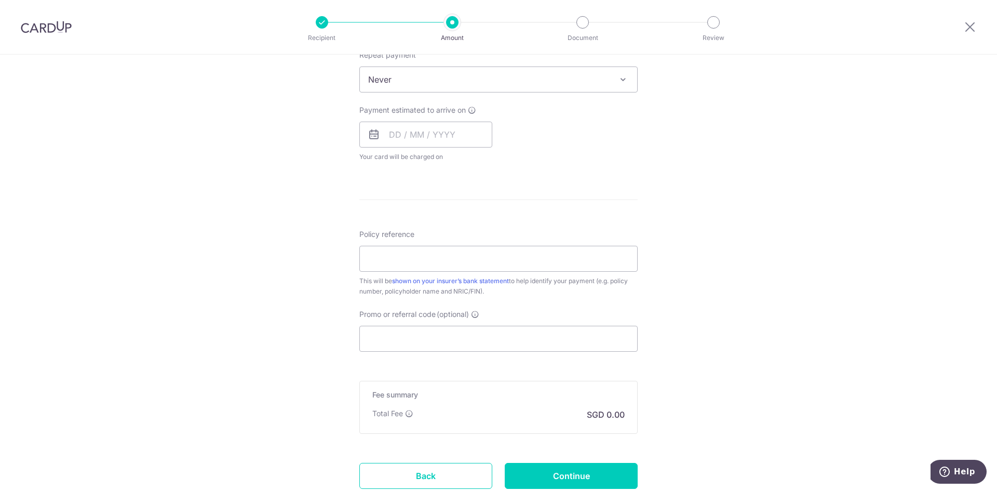
scroll to position [296, 0]
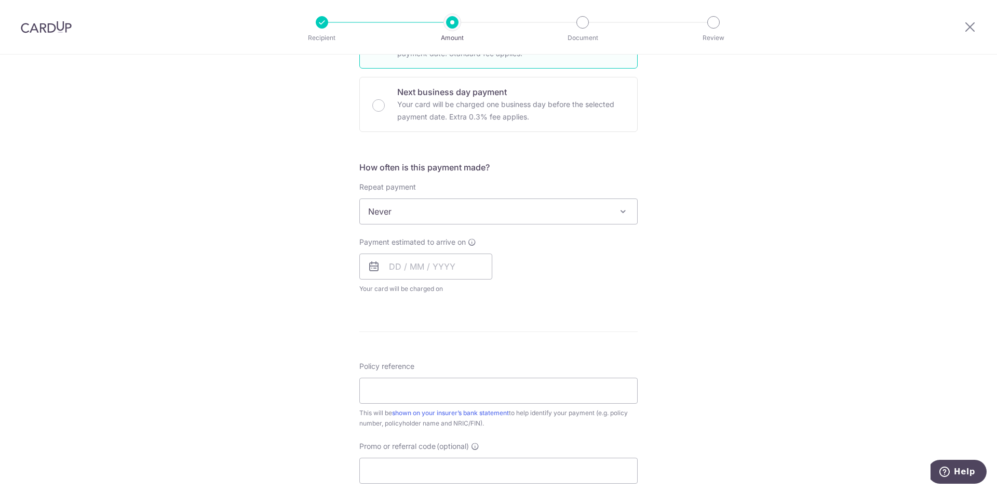
click at [581, 35] on p "Document" at bounding box center [582, 38] width 77 height 10
click at [582, 27] on div at bounding box center [583, 22] width 12 height 12
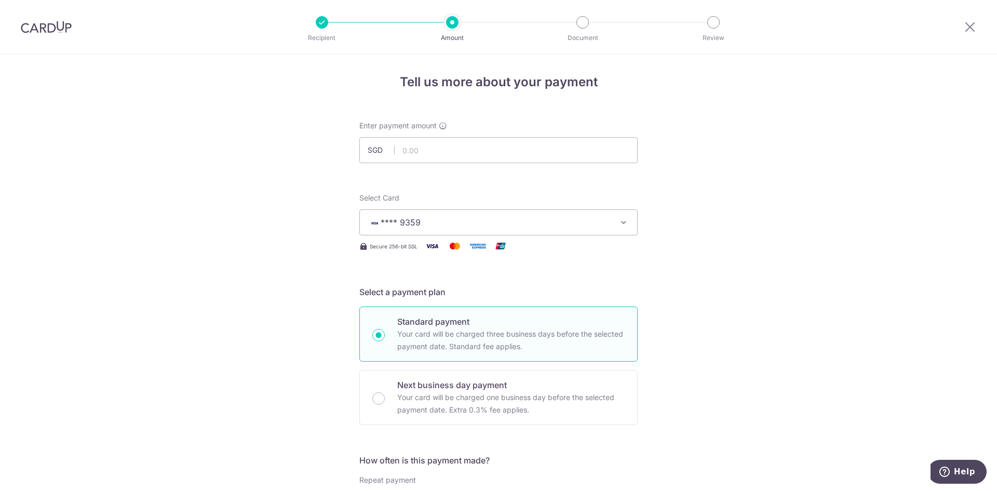
scroll to position [0, 0]
click at [511, 154] on input "text" at bounding box center [499, 153] width 278 height 26
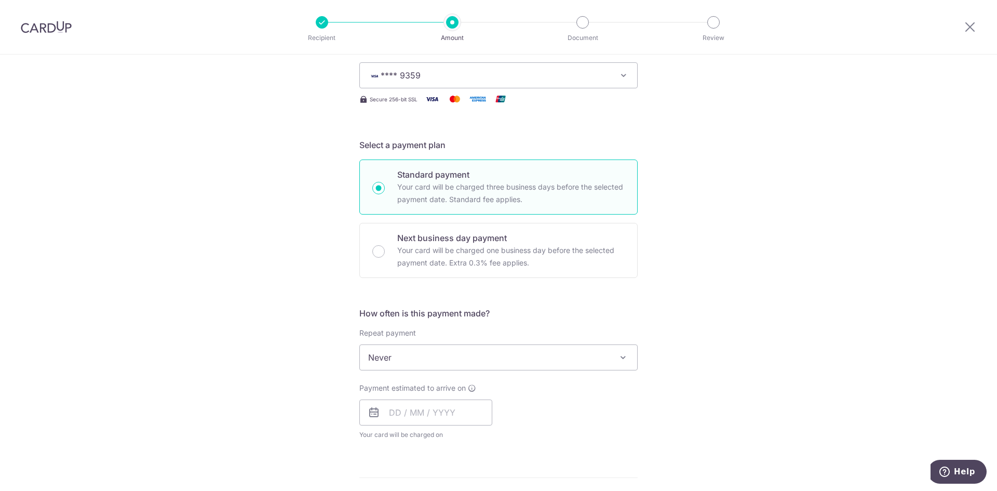
scroll to position [260, 0]
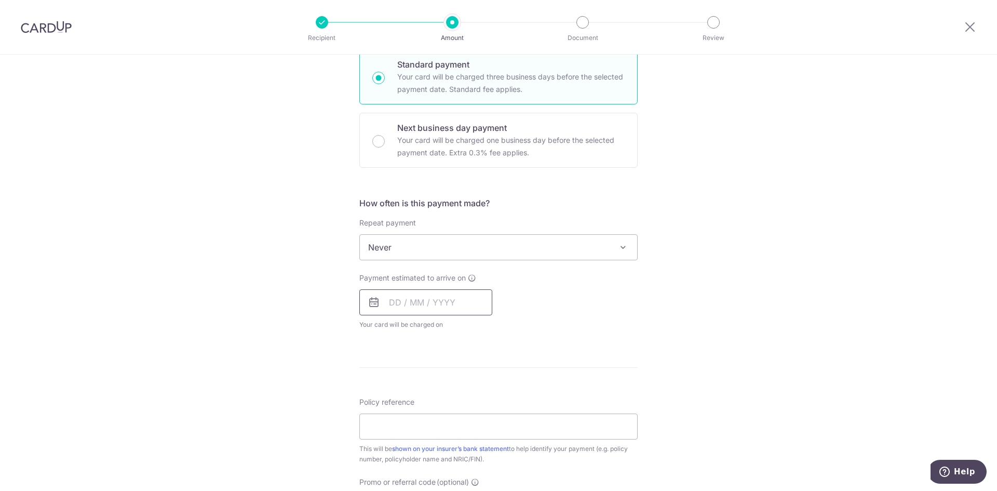
click at [421, 307] on input "text" at bounding box center [426, 302] width 133 height 26
type input "9,163.00"
click at [421, 438] on link "21" at bounding box center [422, 438] width 17 height 17
type input "21/10/2025"
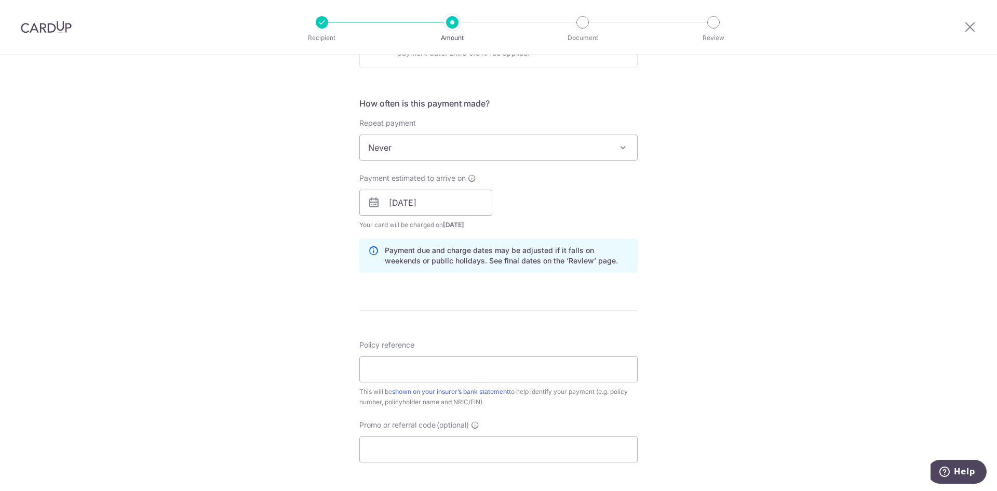
scroll to position [364, 0]
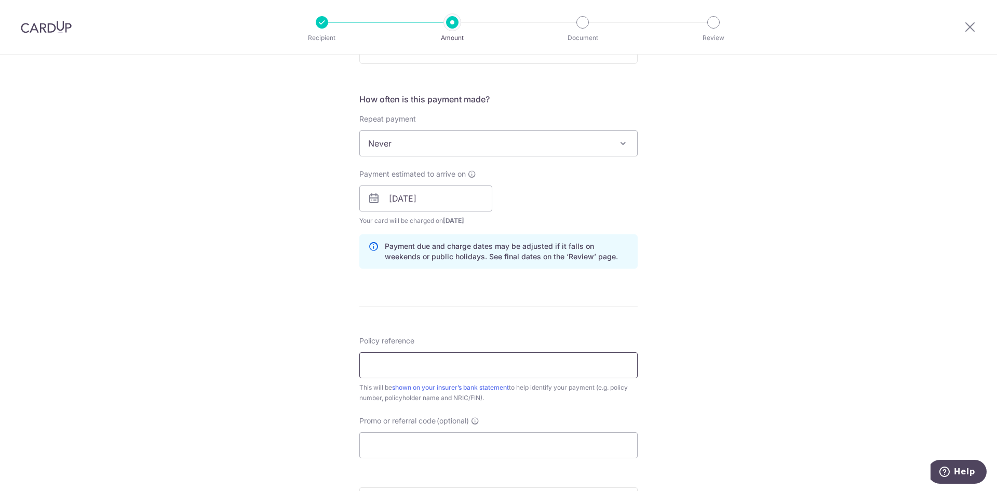
click at [435, 363] on input "Policy reference" at bounding box center [499, 365] width 278 height 26
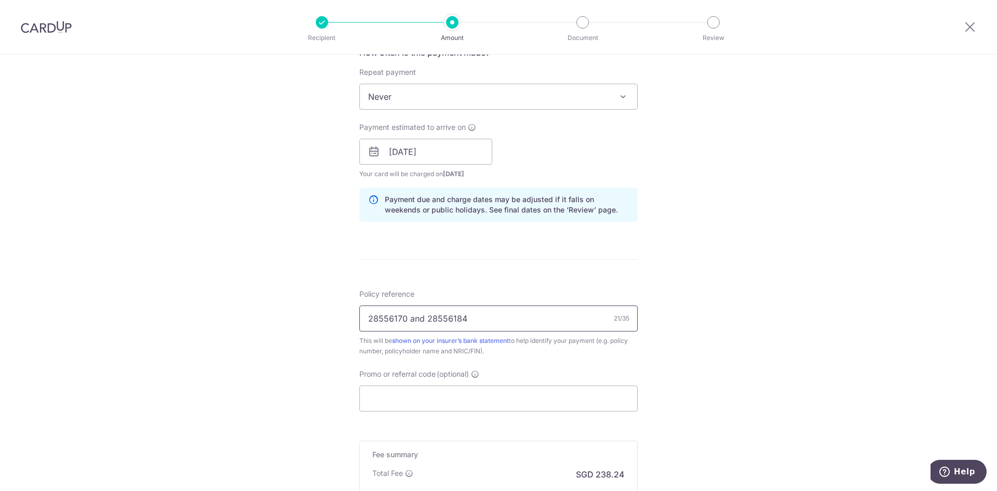
scroll to position [468, 0]
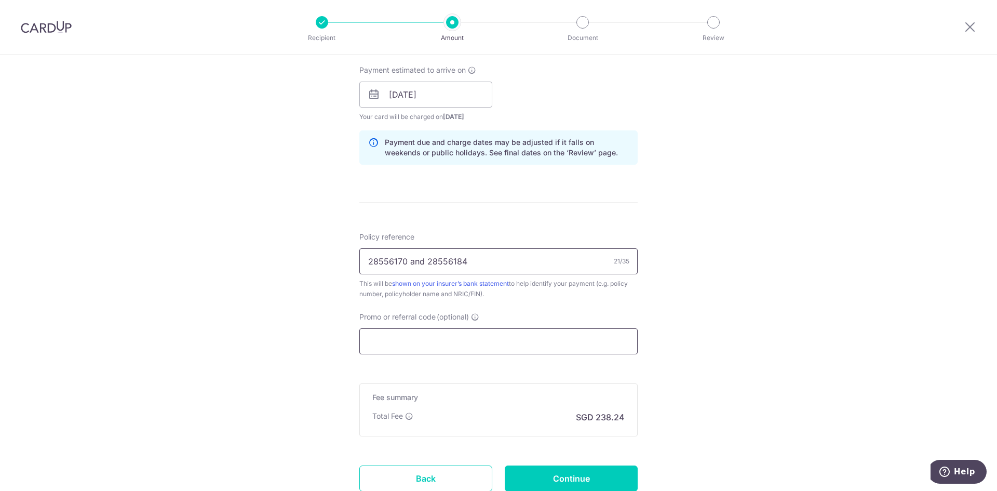
type input "28556170 and 28556184"
click at [488, 343] on input "Promo or referral code (optional)" at bounding box center [499, 341] width 278 height 26
paste input "OFF225"
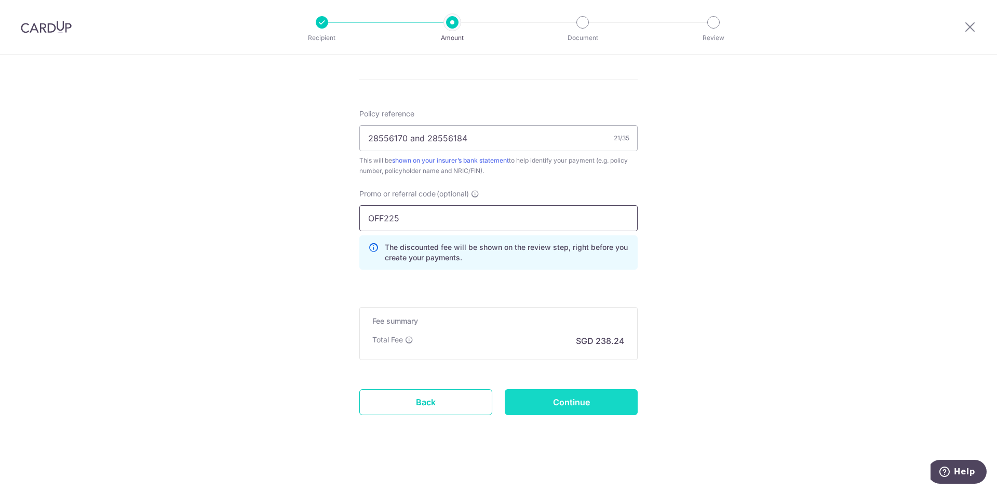
scroll to position [593, 0]
type input "OFF225"
click at [563, 400] on input "Continue" at bounding box center [571, 400] width 133 height 26
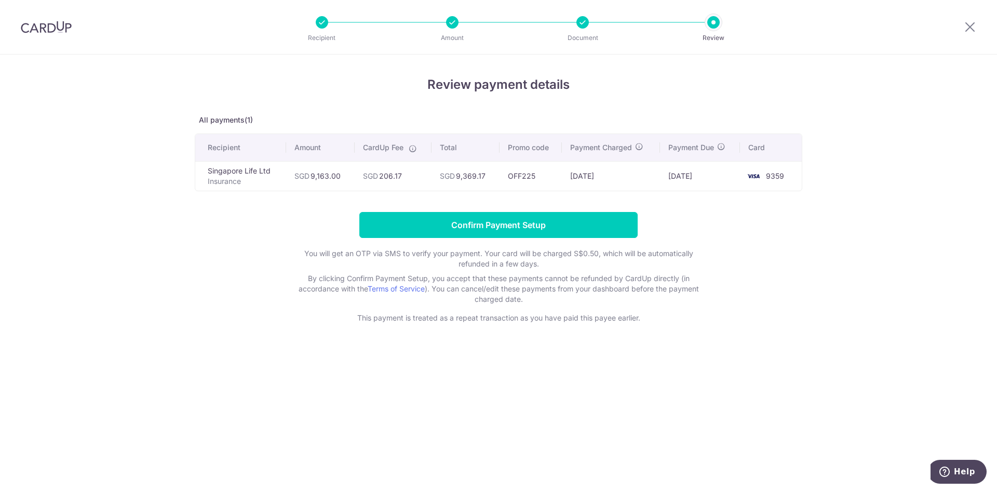
click at [581, 23] on div at bounding box center [583, 22] width 12 height 12
click at [583, 37] on p "Document" at bounding box center [582, 38] width 77 height 10
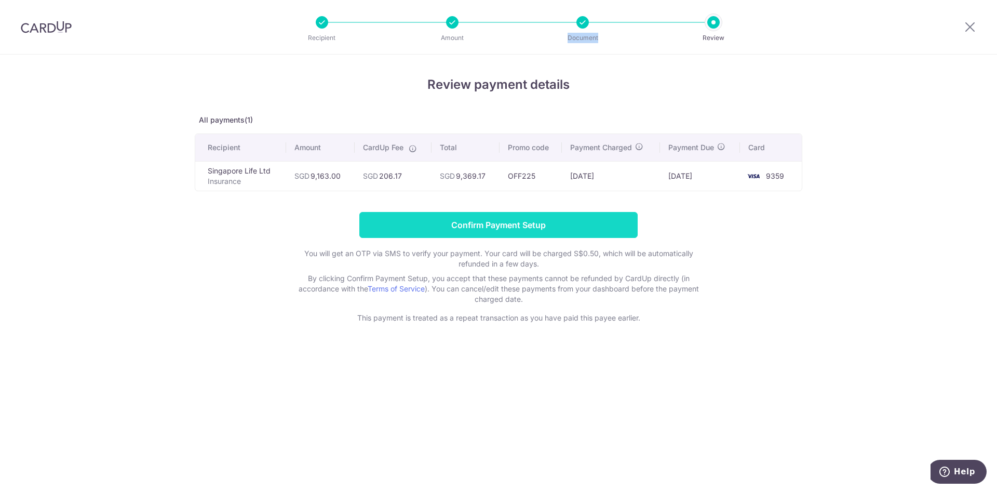
click at [457, 225] on input "Confirm Payment Setup" at bounding box center [499, 225] width 278 height 26
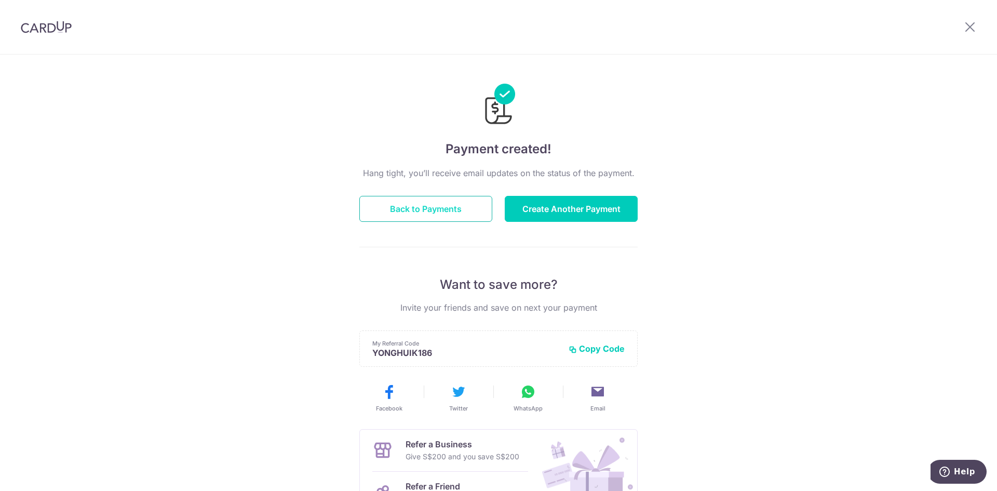
click at [395, 220] on button "Back to Payments" at bounding box center [426, 209] width 133 height 26
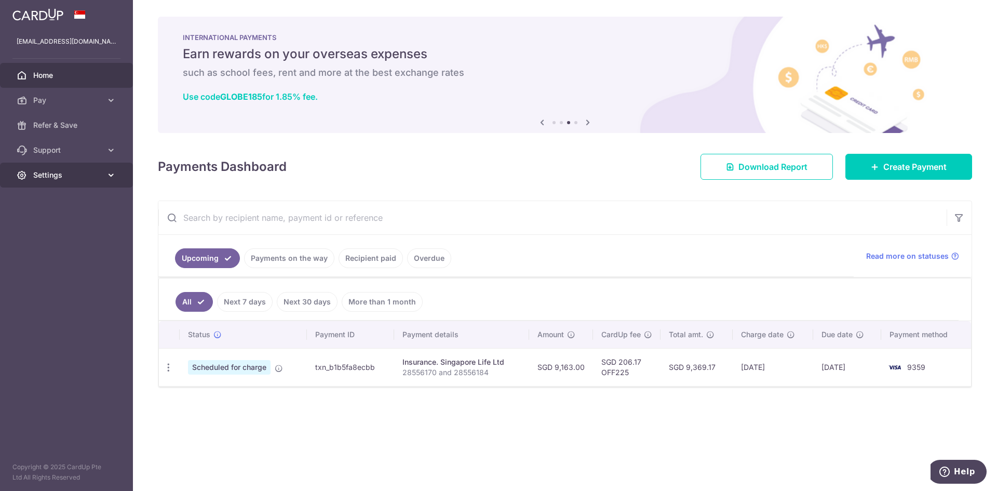
click at [107, 176] on icon at bounding box center [111, 175] width 10 height 10
click at [109, 150] on icon at bounding box center [111, 150] width 10 height 10
click at [85, 196] on span "Contact Us" at bounding box center [67, 200] width 69 height 10
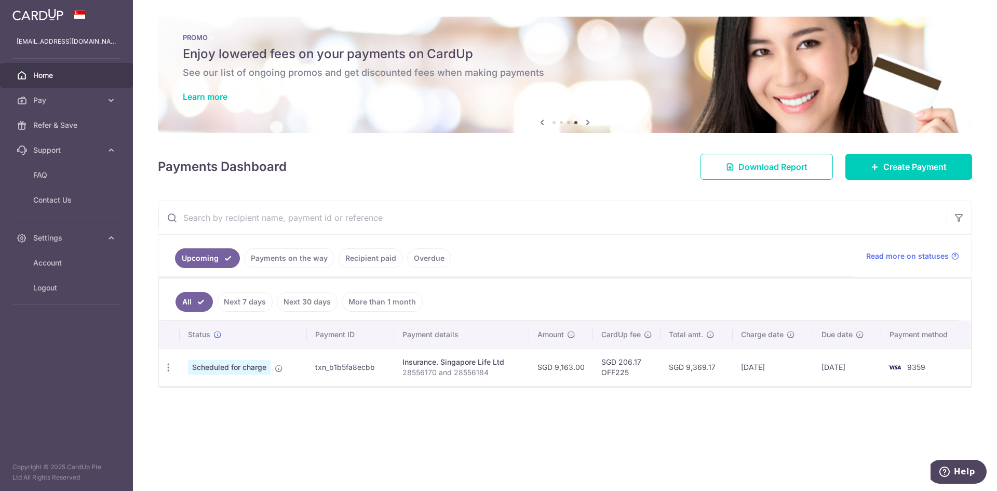
drag, startPoint x: 383, startPoint y: 373, endPoint x: 314, endPoint y: 372, distance: 69.1
click at [314, 372] on td "txn_b1b5fa8ecbb" at bounding box center [350, 367] width 87 height 38
copy td "txn_b1b5fa8ecbb"
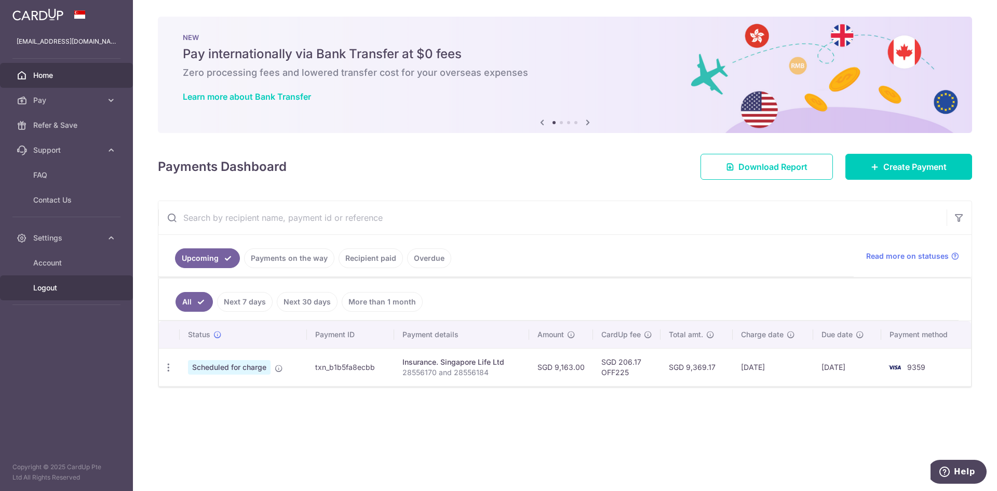
click at [57, 287] on span "Logout" at bounding box center [67, 288] width 69 height 10
